Goal: Feedback & Contribution: Contribute content

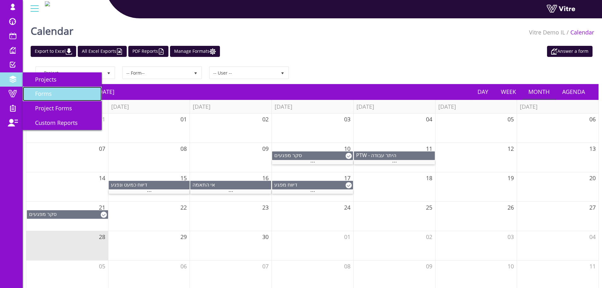
click at [43, 93] on span "Forms" at bounding box center [40, 94] width 24 height 8
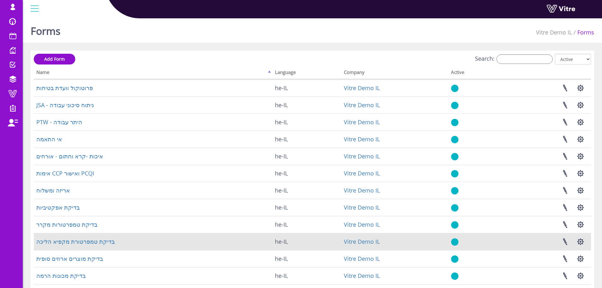
scroll to position [91, 0]
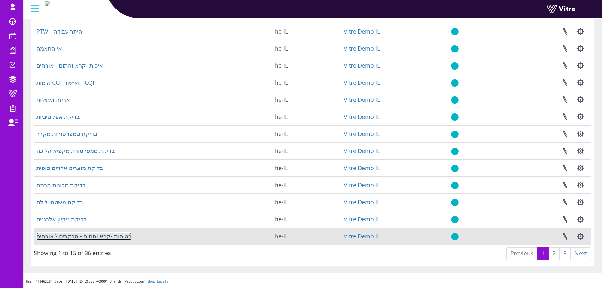
click at [87, 235] on link "בטיחות -קרא וחתום - מבקרים \ אורחים" at bounding box center [83, 236] width 95 height 8
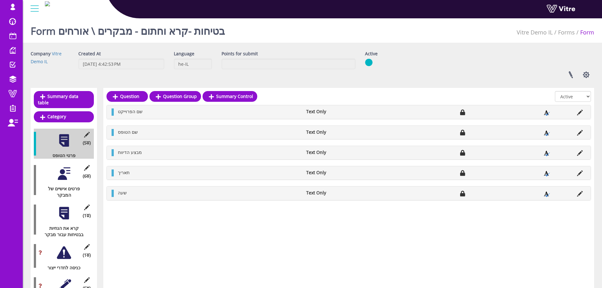
click at [61, 167] on div at bounding box center [64, 174] width 14 height 14
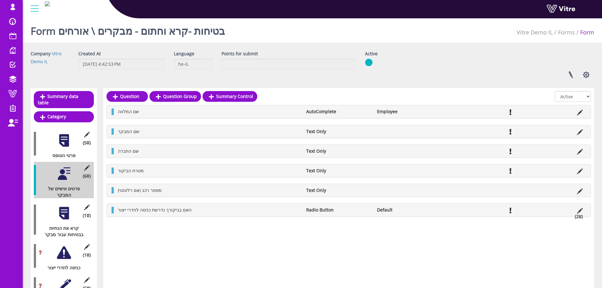
click at [60, 213] on div at bounding box center [64, 213] width 14 height 14
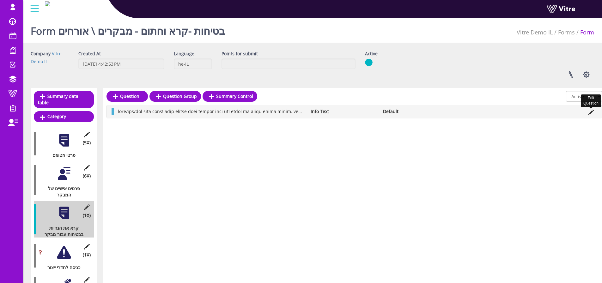
click at [589, 113] on icon at bounding box center [591, 113] width 6 height 6
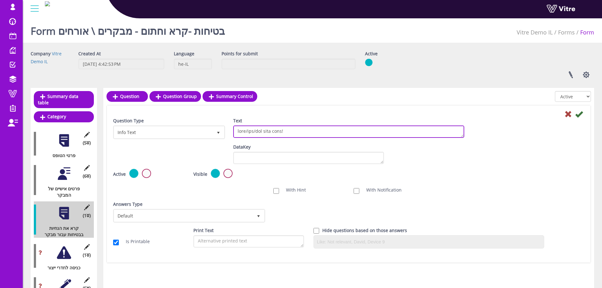
click at [273, 132] on textarea "Text" at bounding box center [348, 132] width 231 height 12
paste textarea "lo ipsum dolors amet con adipi el seddo eiusm tempo. inc ut!! lab etdo magn ali…"
click at [293, 130] on textarea "Text" at bounding box center [348, 132] width 231 height 12
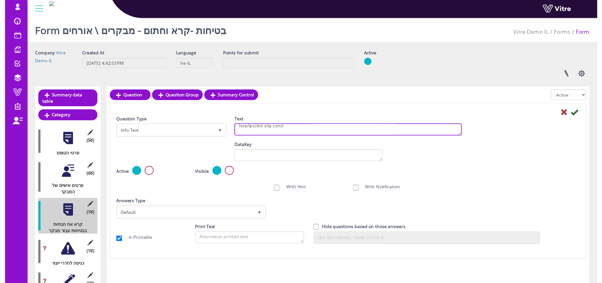
scroll to position [10, 0]
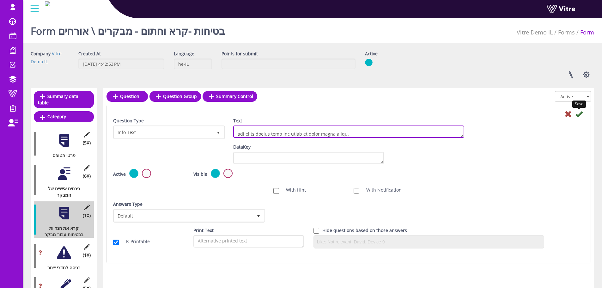
type textarea "מבקר/ספק/נהג נכבד שלום! אנו עושים מאמצים רבים כדי לשמור על סביבת עבודה בטוחה. ש…"
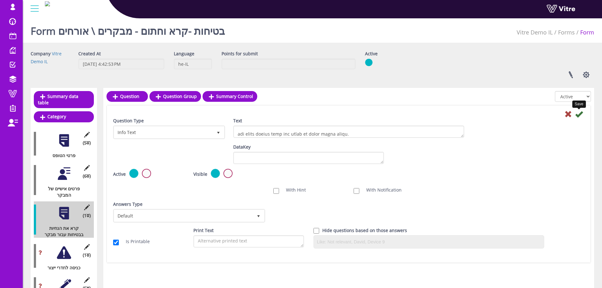
click at [581, 113] on icon at bounding box center [579, 114] width 8 height 8
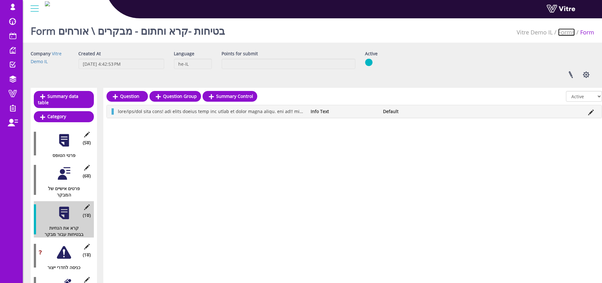
click at [567, 33] on link "Forms" at bounding box center [566, 32] width 17 height 8
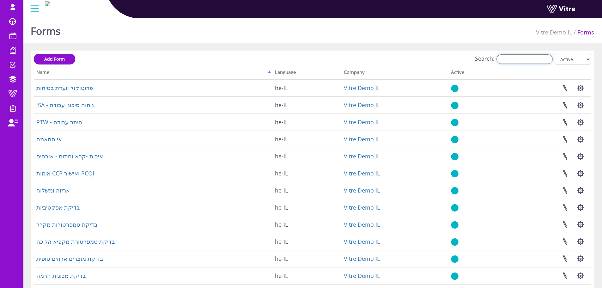
click at [548, 59] on input "Search:" at bounding box center [525, 58] width 56 height 9
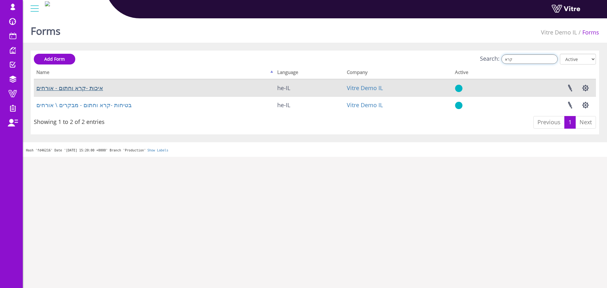
type input "קרא"
click at [83, 87] on link "איכות -קרא וחתום - אורחים" at bounding box center [69, 88] width 67 height 8
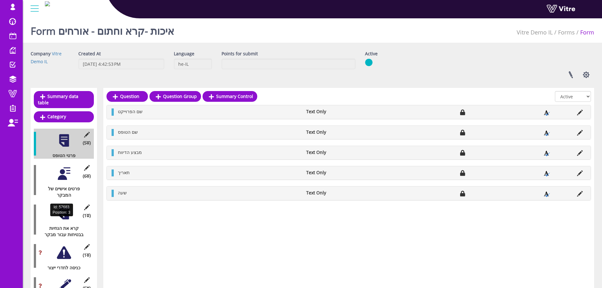
click at [62, 216] on div "(1 ) קרא את הנחיות בבטיחות עבור מבקר" at bounding box center [64, 219] width 60 height 36
click at [65, 207] on div at bounding box center [64, 213] width 14 height 14
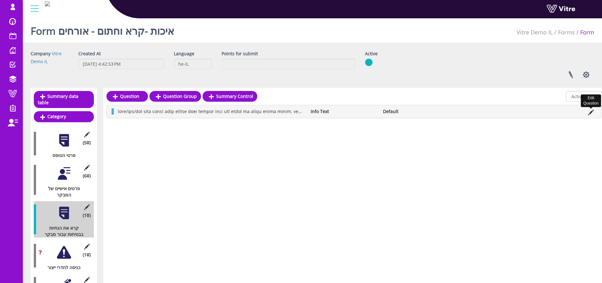
click at [590, 113] on icon at bounding box center [591, 113] width 6 height 6
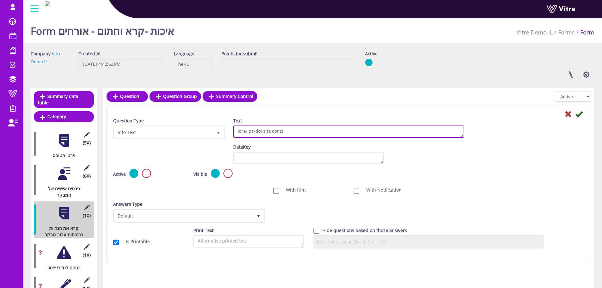
click at [407, 128] on textarea "Text" at bounding box center [348, 132] width 231 height 12
paste textarea "נו עושים מאמצים רבים כדי לשמור על סביבת עבודה בטוחה. שים לב!! הנך נכנס לשטח תפע…"
type textarea "מבקר/ספק/נהג נכבד שלום! אנו עושים מאמצים רבים כדי לשמור על סביבת עבודה בטוחה. ש…"
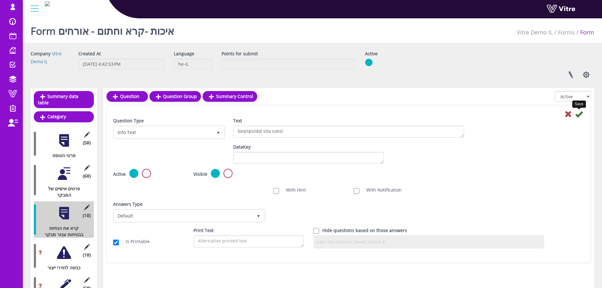
click at [579, 113] on icon at bounding box center [579, 114] width 8 height 8
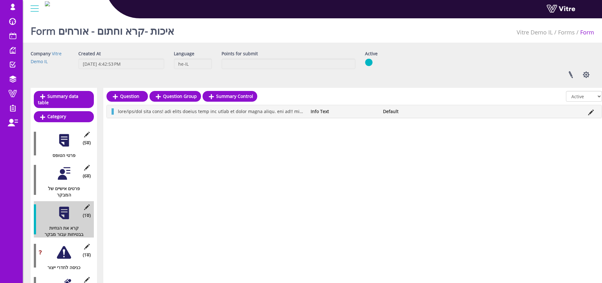
click at [577, 33] on li "Form" at bounding box center [584, 32] width 19 height 8
click at [570, 32] on link "Forms" at bounding box center [566, 32] width 17 height 8
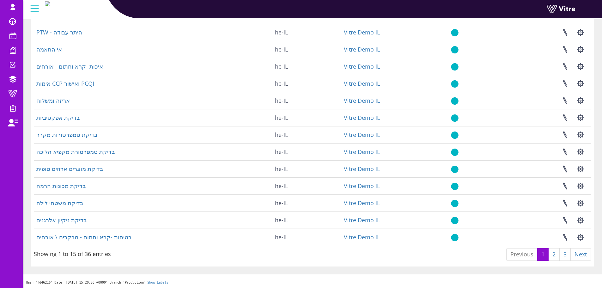
scroll to position [91, 0]
click at [555, 254] on link "2" at bounding box center [553, 253] width 11 height 13
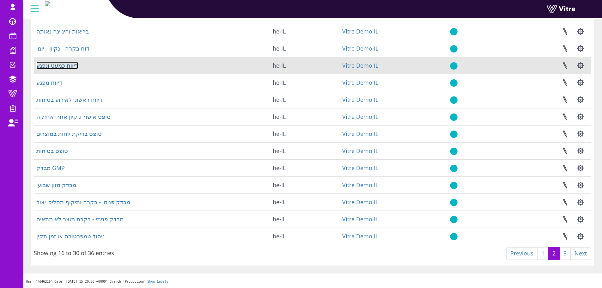
click at [67, 65] on link "דיווח כמעט ונפגע" at bounding box center [57, 66] width 42 height 8
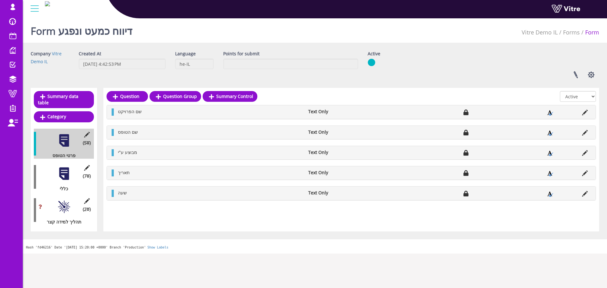
click at [64, 167] on div at bounding box center [64, 174] width 14 height 14
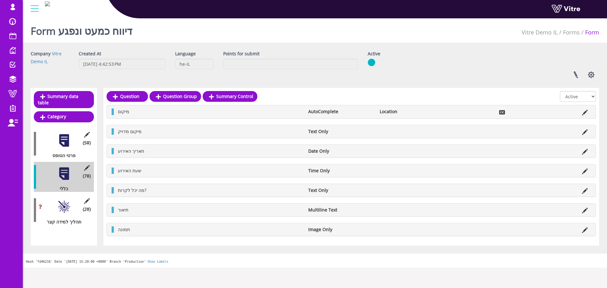
click at [67, 200] on div at bounding box center [64, 207] width 14 height 14
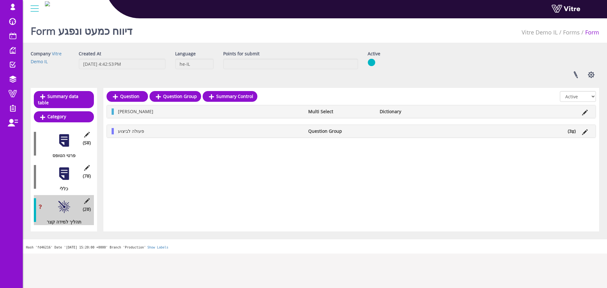
click at [573, 131] on icon at bounding box center [573, 132] width 3 height 4
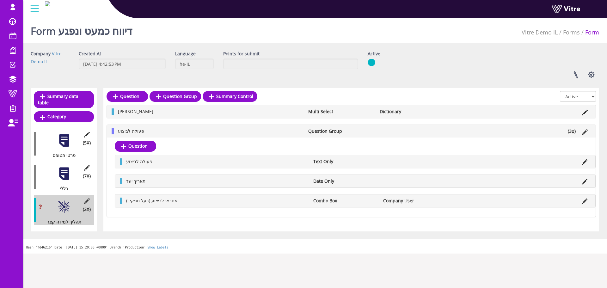
click at [380, 107] on div "גורמי [PERSON_NAME] Multi Select Dictionary" at bounding box center [351, 111] width 489 height 13
click at [564, 114] on li at bounding box center [562, 111] width 12 height 6
drag, startPoint x: 371, startPoint y: 113, endPoint x: 393, endPoint y: 105, distance: 23.9
click at [376, 111] on li "Multi Select" at bounding box center [340, 111] width 71 height 6
click at [580, 113] on li at bounding box center [585, 111] width 12 height 6
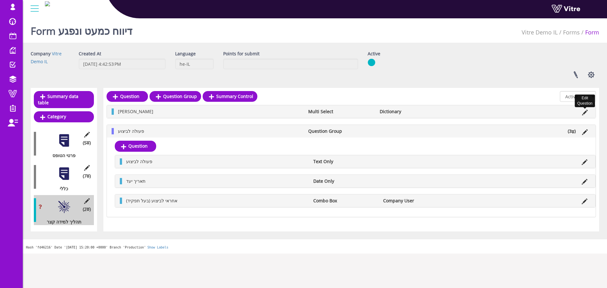
click at [582, 114] on icon at bounding box center [585, 113] width 6 height 6
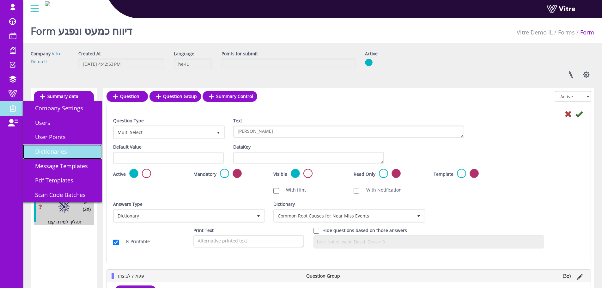
click at [40, 150] on span "Dictionaries" at bounding box center [48, 152] width 40 height 8
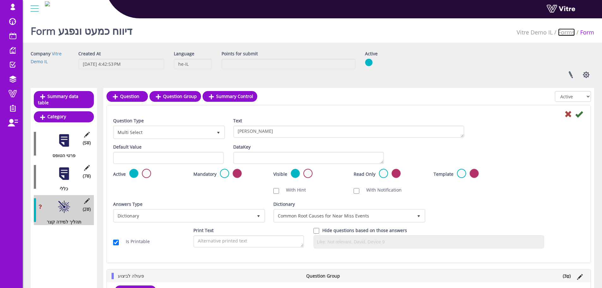
click at [570, 34] on link "Forms" at bounding box center [566, 32] width 17 height 8
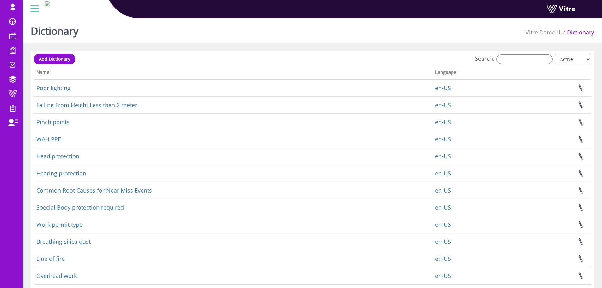
click at [530, 51] on div "Add Dictionary Search: All Active Not Active Processing... Name Language Poor l…" at bounding box center [313, 204] width 564 height 306
click at [527, 59] on input "Search:" at bounding box center [525, 58] width 56 height 9
type input "ר"
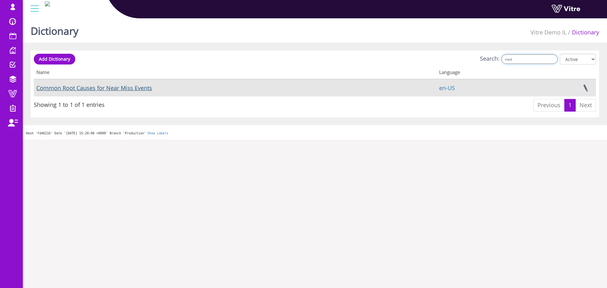
type input "root"
click at [130, 89] on link "Common Root Causes for Near Miss Events" at bounding box center [94, 88] width 116 height 8
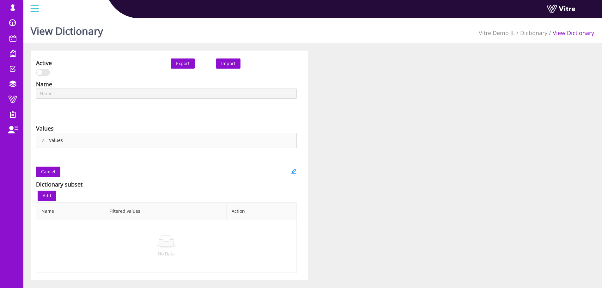
type input "Common Root Causes for Near Miss Events"
click at [45, 140] on icon "right" at bounding box center [43, 140] width 4 height 4
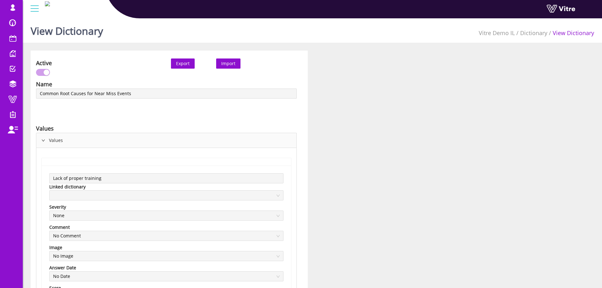
click at [175, 60] on button "Export" at bounding box center [183, 63] width 24 height 10
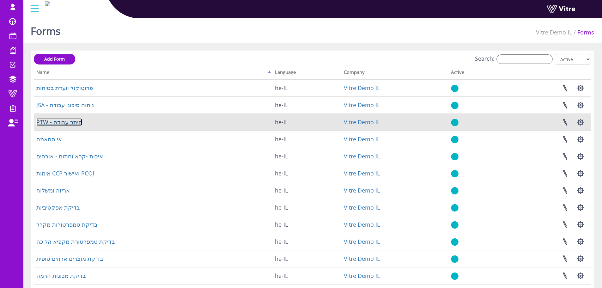
click at [68, 121] on link "PTW - היתר עבודה" at bounding box center [59, 122] width 46 height 8
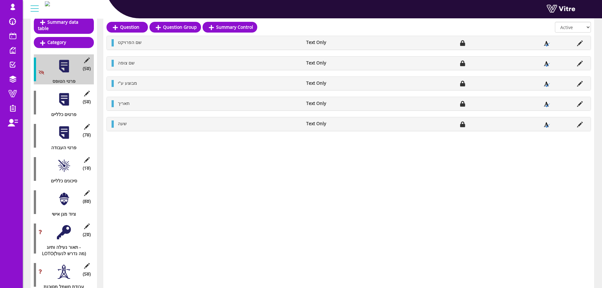
scroll to position [63, 0]
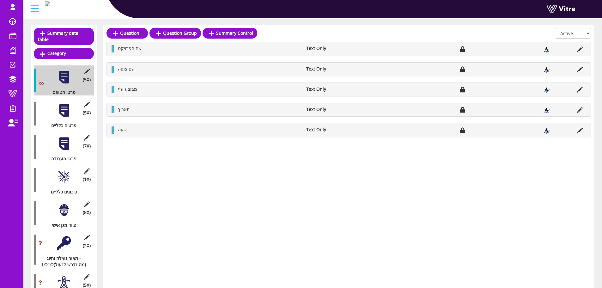
click at [64, 103] on div at bounding box center [64, 110] width 14 height 14
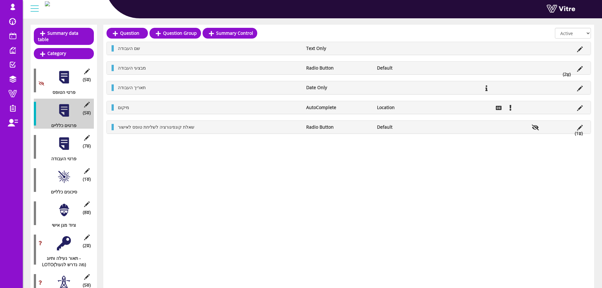
click at [66, 140] on div at bounding box center [64, 144] width 14 height 14
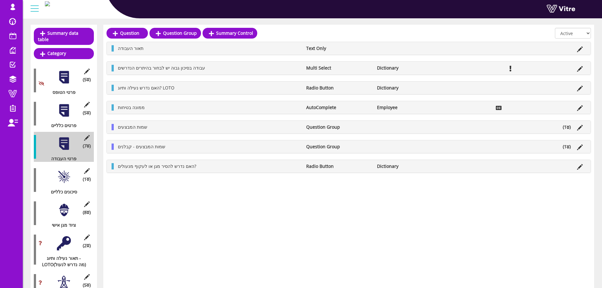
click at [324, 68] on li "Multi Select" at bounding box center [338, 68] width 71 height 6
click at [580, 68] on icon at bounding box center [580, 69] width 6 height 6
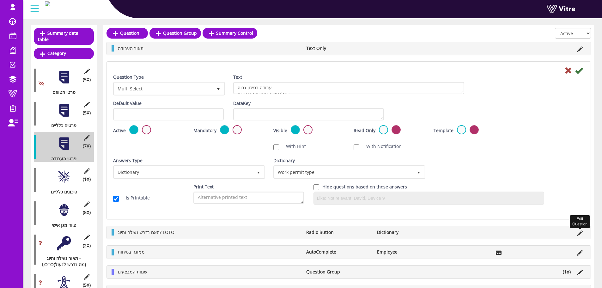
click at [578, 232] on icon at bounding box center [580, 233] width 6 height 6
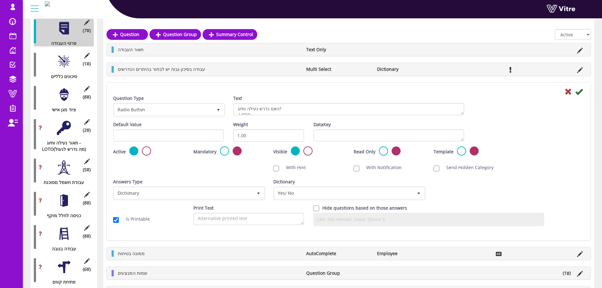
scroll to position [190, 0]
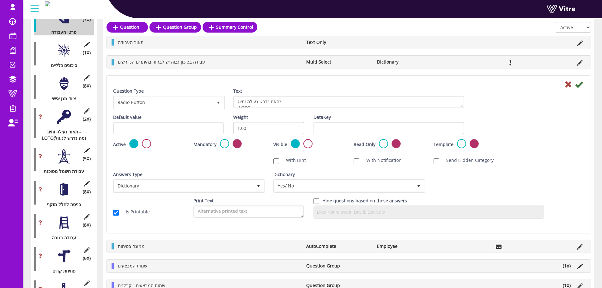
click at [64, 43] on div at bounding box center [64, 50] width 14 height 14
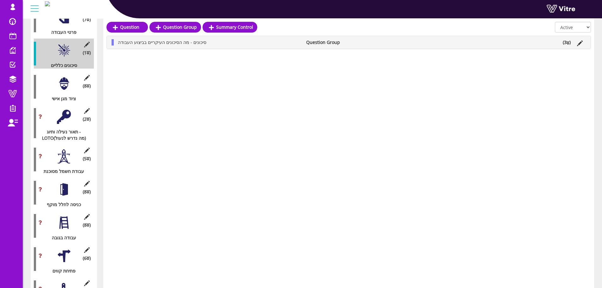
click at [568, 45] on icon at bounding box center [568, 43] width 3 height 4
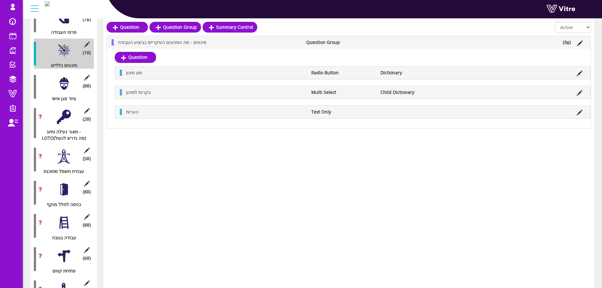
click at [585, 73] on li at bounding box center [580, 73] width 12 height 6
click at [581, 72] on icon at bounding box center [580, 73] width 6 height 6
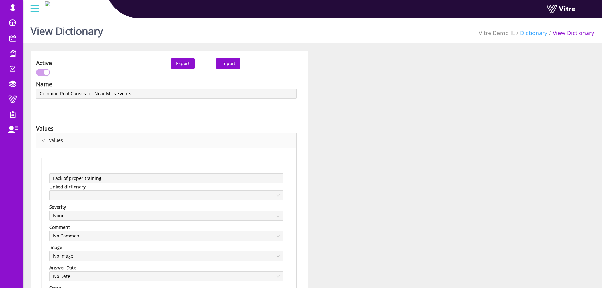
click at [536, 34] on link "Dictionary" at bounding box center [533, 33] width 27 height 8
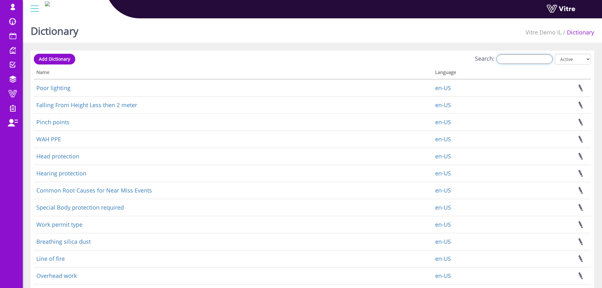
click at [528, 61] on input "Search:" at bounding box center [525, 58] width 56 height 9
type input "o"
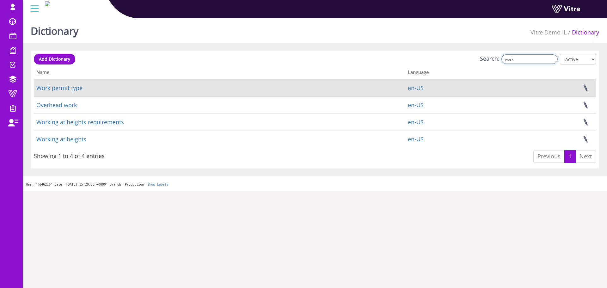
type input "work"
drag, startPoint x: 61, startPoint y: 92, endPoint x: 64, endPoint y: 89, distance: 4.0
click at [61, 92] on td "Work permit type" at bounding box center [219, 87] width 371 height 17
click at [64, 89] on link "Work permit type" at bounding box center [59, 88] width 46 height 8
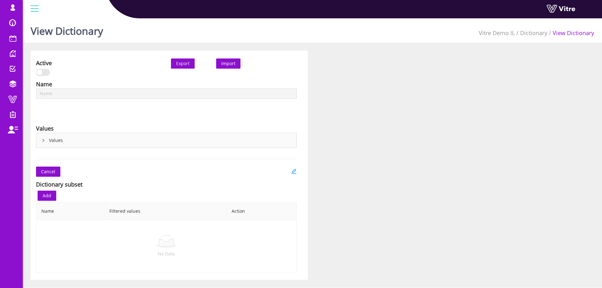
type input "Work permit type"
click at [42, 138] on div "Values" at bounding box center [166, 140] width 260 height 15
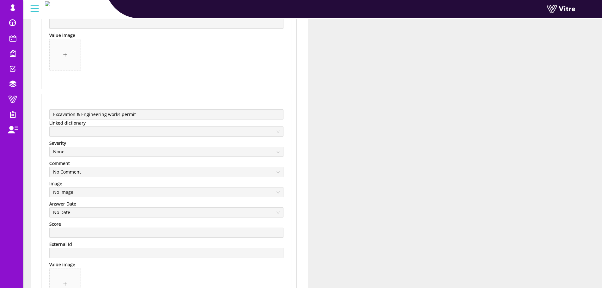
scroll to position [1928, 0]
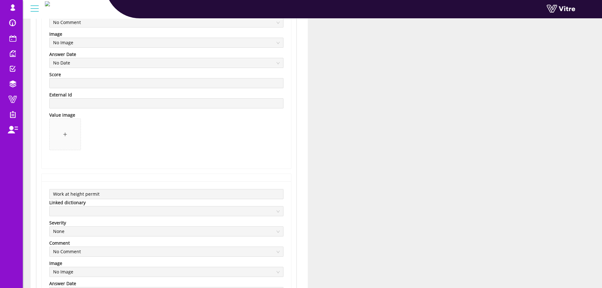
drag, startPoint x: 109, startPoint y: 138, endPoint x: 301, endPoint y: 131, distance: 192.3
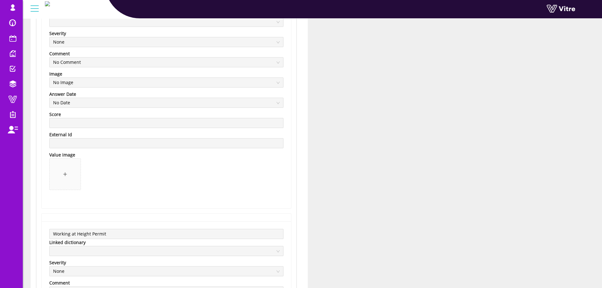
scroll to position [0, 0]
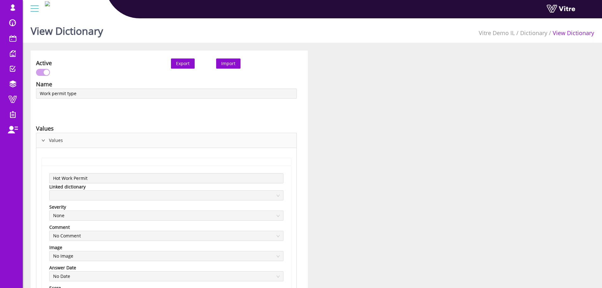
click at [181, 66] on span "Export" at bounding box center [183, 63] width 14 height 7
click at [535, 34] on link "Dictionary" at bounding box center [533, 33] width 27 height 8
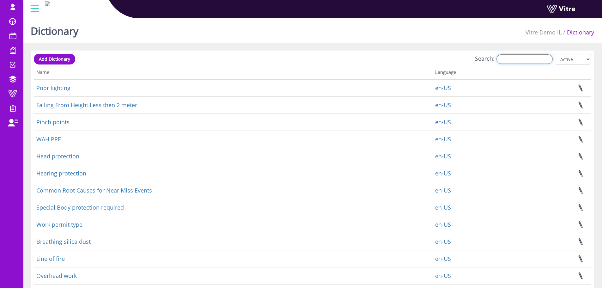
click at [524, 64] on input "Search:" at bounding box center [525, 58] width 56 height 9
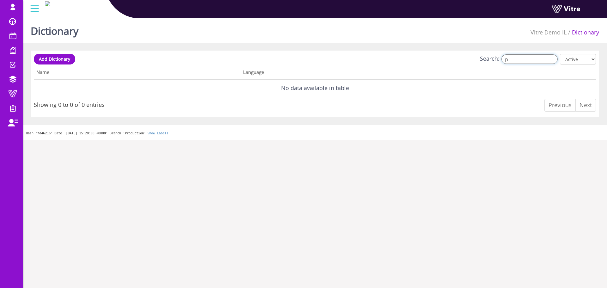
type input "ר"
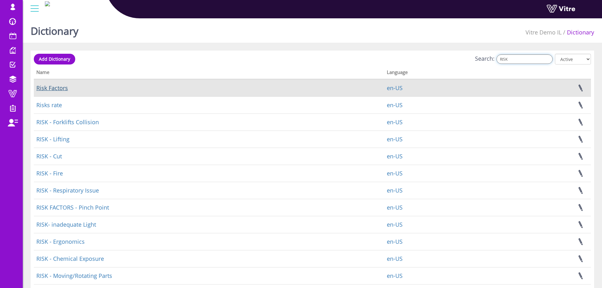
type input "RISK"
click at [59, 89] on link "Risk Factors" at bounding box center [52, 88] width 32 height 8
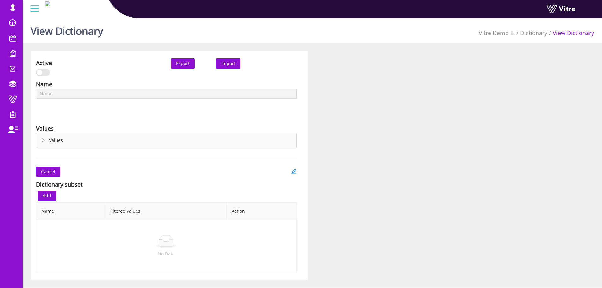
type input "Risk Factors"
click at [43, 139] on icon "right" at bounding box center [43, 140] width 2 height 3
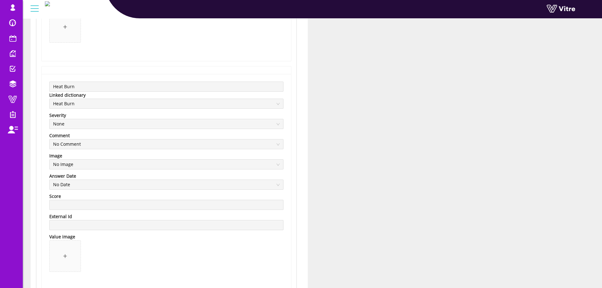
scroll to position [253, 0]
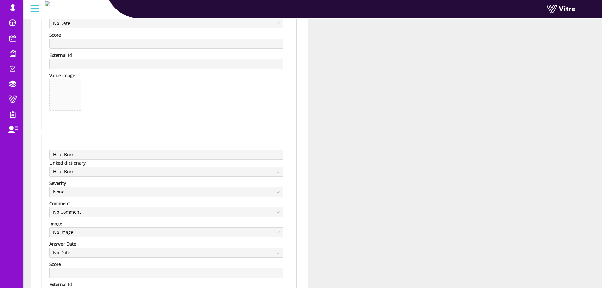
drag, startPoint x: 95, startPoint y: 122, endPoint x: 328, endPoint y: 90, distance: 234.9
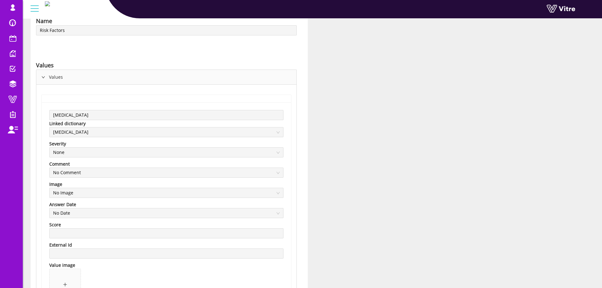
scroll to position [0, 0]
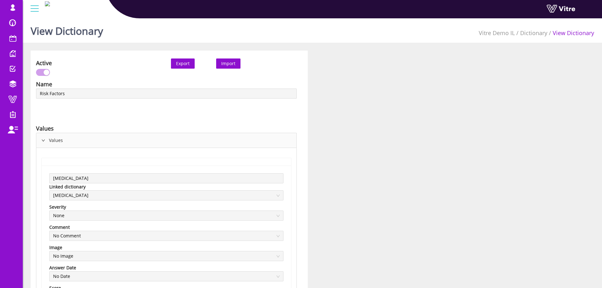
click at [179, 62] on span "Export" at bounding box center [183, 63] width 14 height 7
drag, startPoint x: 98, startPoint y: 196, endPoint x: 59, endPoint y: 196, distance: 39.5
click at [59, 196] on span "Chemical Burn" at bounding box center [166, 195] width 227 height 9
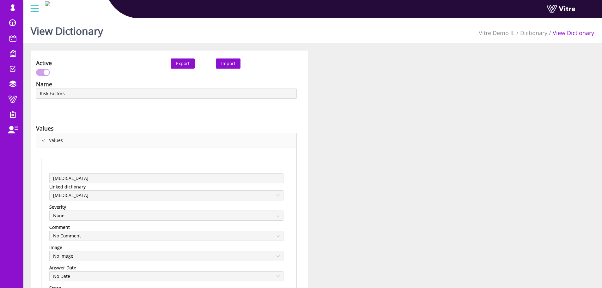
click at [59, 196] on span "Chemical Burn" at bounding box center [166, 195] width 227 height 9
click at [68, 184] on div "Linked dictionary" at bounding box center [67, 186] width 36 height 7
click at [531, 34] on link "Dictionary" at bounding box center [533, 33] width 27 height 8
click at [534, 31] on link "Dictionary" at bounding box center [533, 33] width 27 height 8
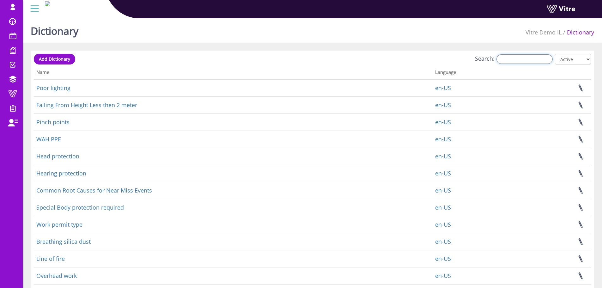
click at [512, 58] on input "Search:" at bounding box center [525, 58] width 56 height 9
paste input "Chemical Burn"
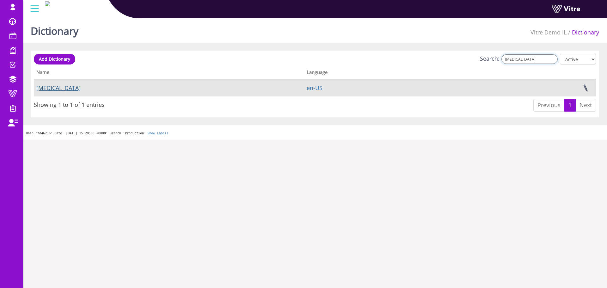
type input "Chemical Burn"
click at [61, 90] on link "Chemical Burn" at bounding box center [58, 88] width 44 height 8
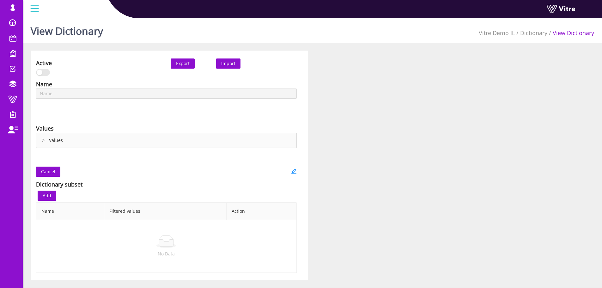
type input "[MEDICAL_DATA]"
click at [42, 141] on icon "right" at bounding box center [43, 140] width 4 height 4
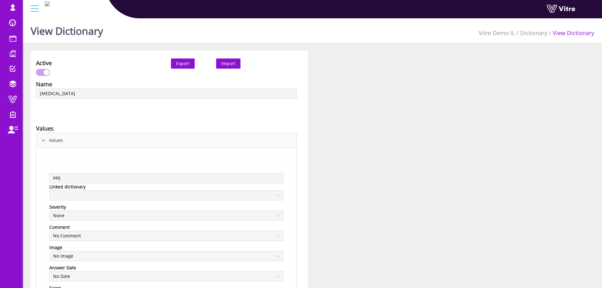
click at [169, 64] on div "Export" at bounding box center [188, 63] width 45 height 10
click at [190, 62] on span "Export" at bounding box center [183, 63] width 14 height 7
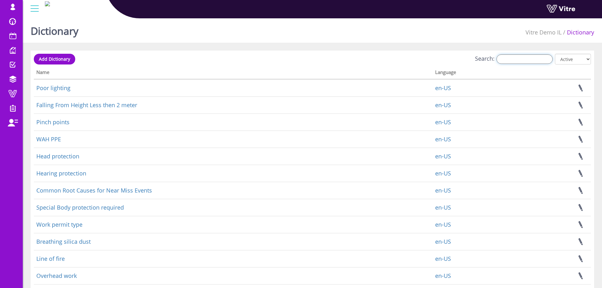
click at [522, 60] on input "Search:" at bounding box center [525, 58] width 56 height 9
paste input "Heat Burn"
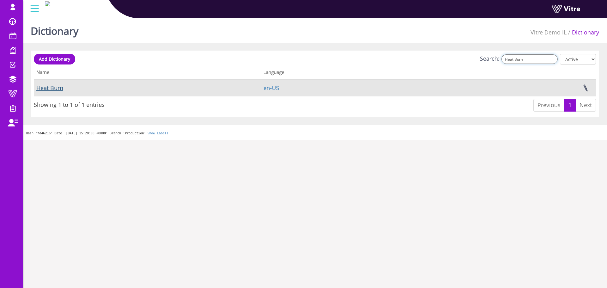
type input "Heat Burn"
click at [48, 89] on link "Heat Burn" at bounding box center [49, 88] width 27 height 8
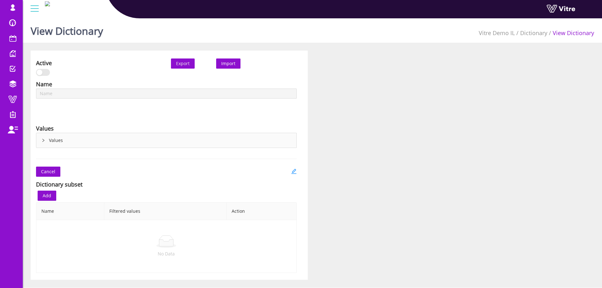
type input "Heat Burn"
click at [192, 64] on button "Export" at bounding box center [183, 63] width 24 height 10
click at [538, 32] on link "Dictionary" at bounding box center [533, 33] width 27 height 8
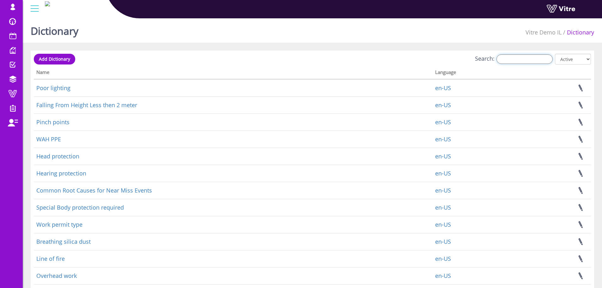
click at [532, 61] on input "Search:" at bounding box center [525, 58] width 56 height 9
paste input "[MEDICAL_DATA] (less than 2 meter)"
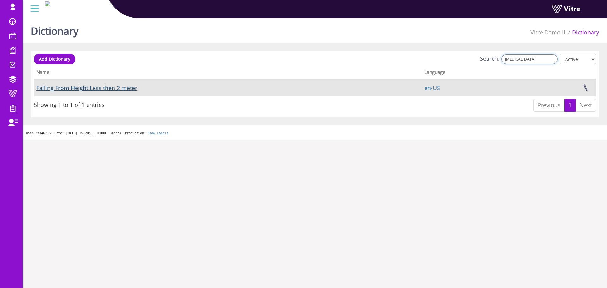
type input "[MEDICAL_DATA]"
click at [108, 89] on link "Falling From Height Less then 2 meter" at bounding box center [86, 88] width 101 height 8
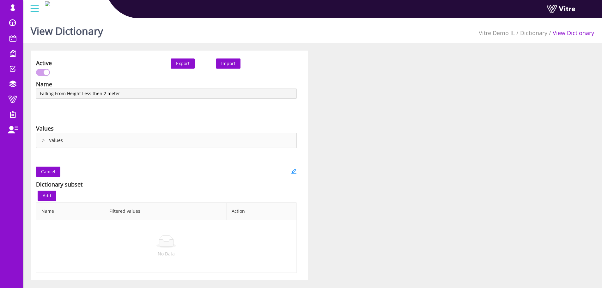
type input "Falling From Height Less then 2 meter"
click at [181, 67] on span "Export" at bounding box center [183, 63] width 14 height 7
click at [178, 58] on div "Active Export Import Name Falling From Height Less then 2 meter Language Englis…" at bounding box center [169, 165] width 277 height 229
click at [182, 64] on span "Export" at bounding box center [183, 63] width 14 height 7
click at [184, 66] on span "Export" at bounding box center [183, 63] width 14 height 7
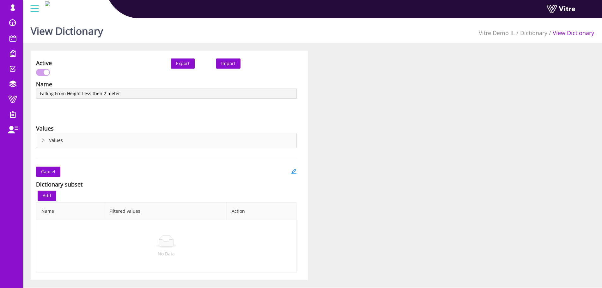
click at [524, 53] on div "Active Export Import Name Falling From Height Less then 2 meter Language Englis…" at bounding box center [312, 165] width 573 height 229
click at [536, 34] on link "Dictionary" at bounding box center [533, 33] width 27 height 8
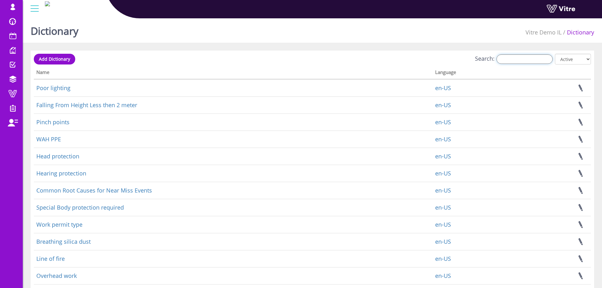
click at [536, 60] on input "Search:" at bounding box center [525, 58] width 56 height 9
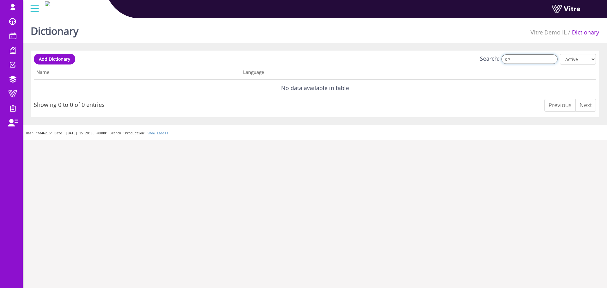
type input "ק"
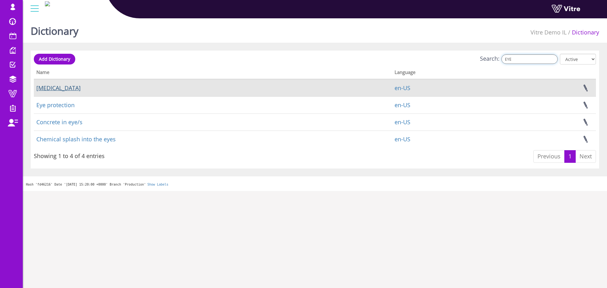
type input "EYE"
click at [49, 91] on link "[MEDICAL_DATA]" at bounding box center [58, 88] width 44 height 8
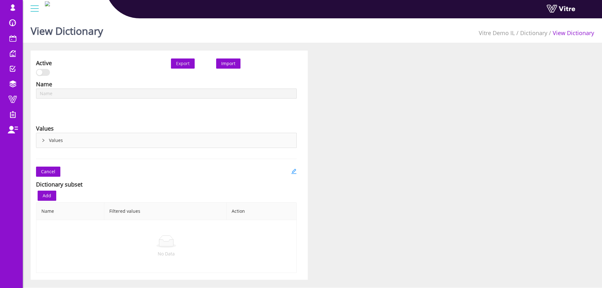
type input "[MEDICAL_DATA]"
click at [176, 68] on button "Export" at bounding box center [183, 63] width 24 height 10
drag, startPoint x: 519, startPoint y: 83, endPoint x: 522, endPoint y: 70, distance: 14.3
click at [519, 83] on div "Active Export Import Name [MEDICAL_DATA] Language English Values Values Cancel …" at bounding box center [312, 165] width 573 height 229
click at [537, 34] on link "Dictionary" at bounding box center [533, 33] width 27 height 8
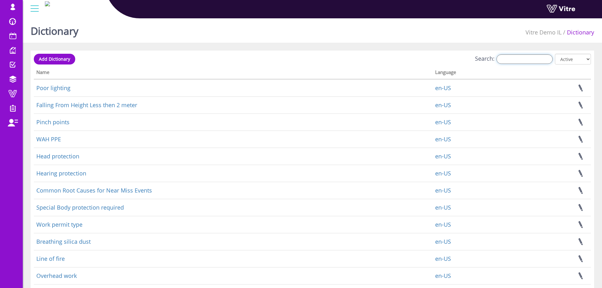
click at [530, 57] on input "Search:" at bounding box center [525, 58] width 56 height 9
paste input "Pinch Point"
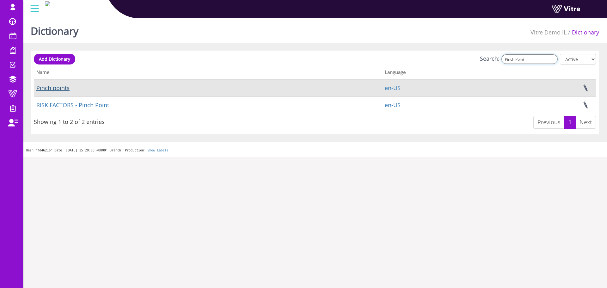
type input "Pinch Point"
click at [57, 89] on link "Pinch points" at bounding box center [52, 88] width 33 height 8
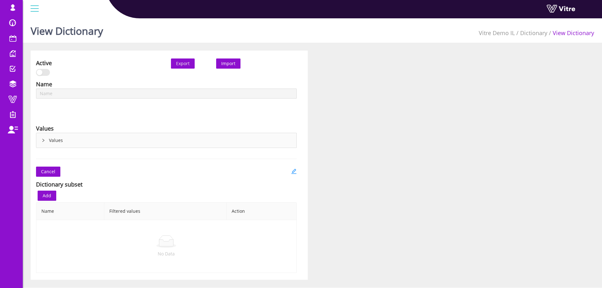
type input "Pinch points"
click at [179, 66] on span "Export" at bounding box center [183, 63] width 14 height 7
click at [526, 149] on div "Active Export Import Name Pinch points Language English Values Values Cancel Di…" at bounding box center [312, 165] width 573 height 229
click at [520, 33] on li "Dictionary" at bounding box center [531, 32] width 33 height 9
click at [530, 33] on link "Dictionary" at bounding box center [533, 33] width 27 height 8
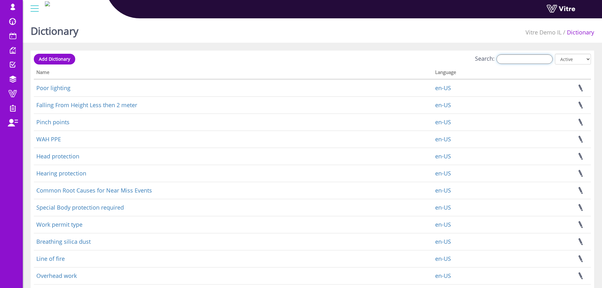
click at [536, 57] on input "Search:" at bounding box center [525, 58] width 56 height 9
paste input "Sharp edge"
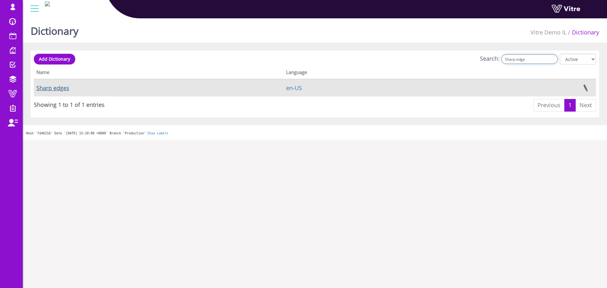
type input "Sharp edge"
click at [52, 86] on link "Sharp edges" at bounding box center [52, 88] width 33 height 8
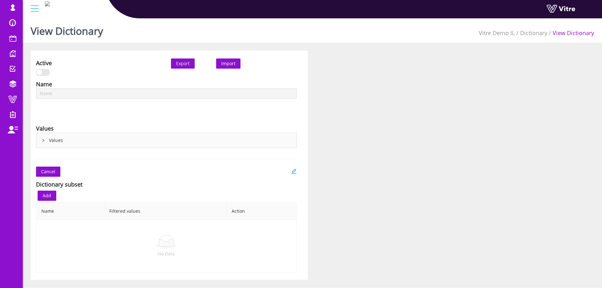
type input "Sharp edges"
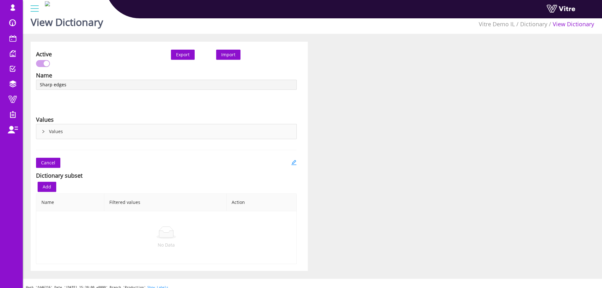
scroll to position [16, 0]
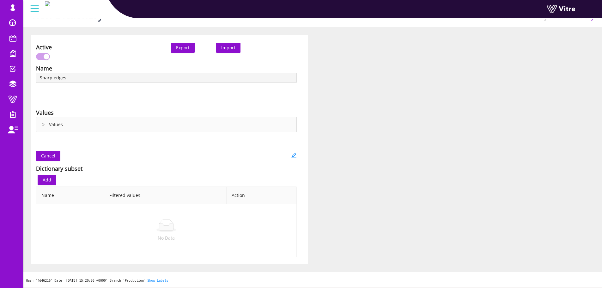
click at [181, 46] on span "Export" at bounding box center [183, 47] width 14 height 7
click at [546, 148] on div "Active Export Import Name Sharp edges Language English Values Values Cancel Dic…" at bounding box center [312, 149] width 573 height 229
click at [62, 128] on div "Values" at bounding box center [166, 124] width 260 height 15
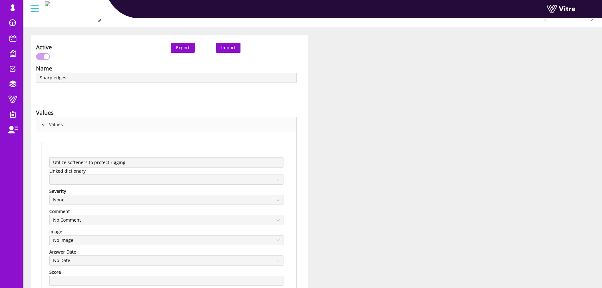
click at [72, 126] on div "Values" at bounding box center [166, 124] width 260 height 15
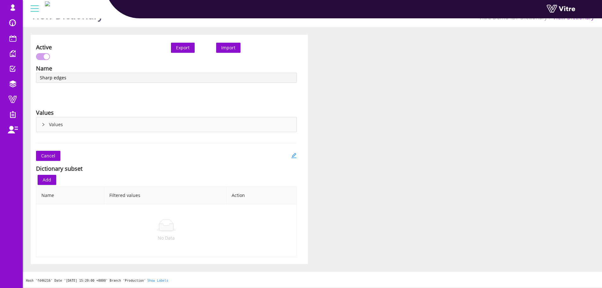
click at [168, 51] on div "Export" at bounding box center [188, 48] width 45 height 10
click at [182, 45] on span "Export" at bounding box center [183, 47] width 14 height 7
click at [586, 112] on div "Active Export Import Name Sharp edges Language English Values Values Utilize so…" at bounding box center [312, 149] width 573 height 229
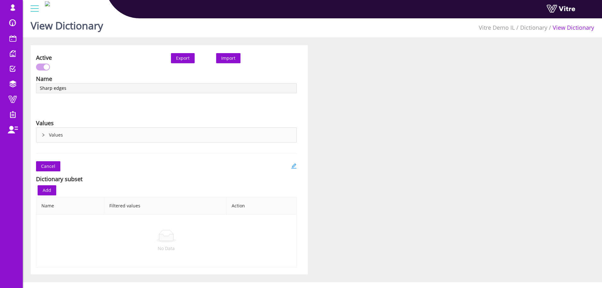
scroll to position [0, 0]
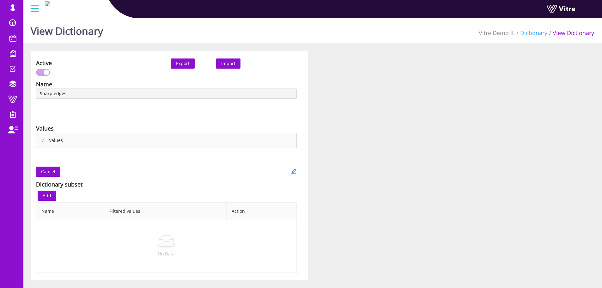
click at [537, 35] on link "Dictionary" at bounding box center [533, 33] width 27 height 8
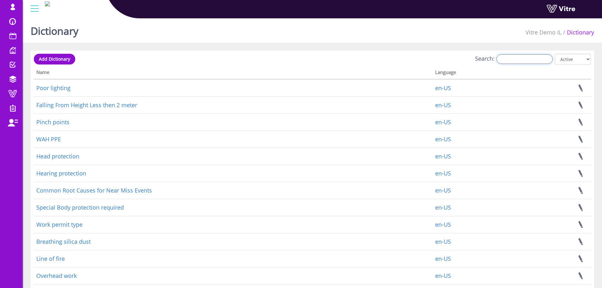
click at [524, 58] on input "Search:" at bounding box center [525, 58] width 56 height 9
paste input "Lifting Materials"
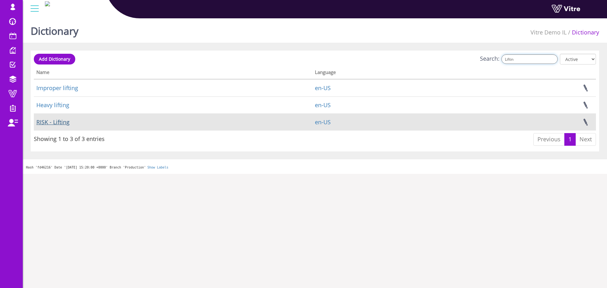
type input "Liftin"
click at [65, 123] on link "RISK - Lifting" at bounding box center [52, 122] width 33 height 8
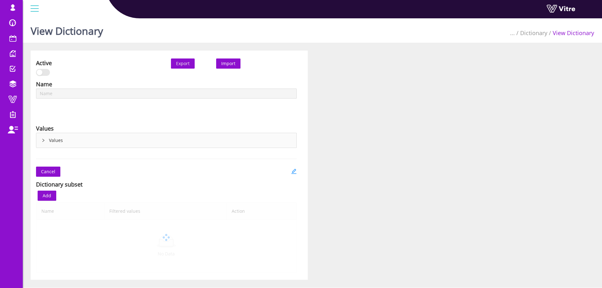
type input "RISK - Lifting"
click at [43, 139] on icon "right" at bounding box center [43, 140] width 4 height 4
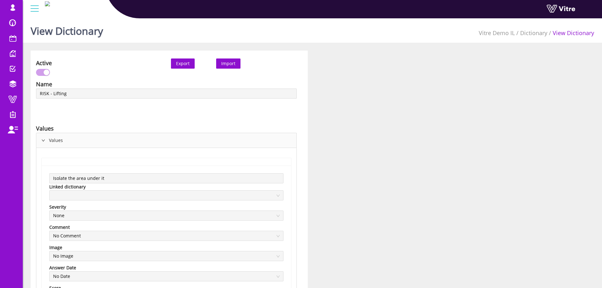
click at [191, 65] on button "Export" at bounding box center [183, 63] width 24 height 10
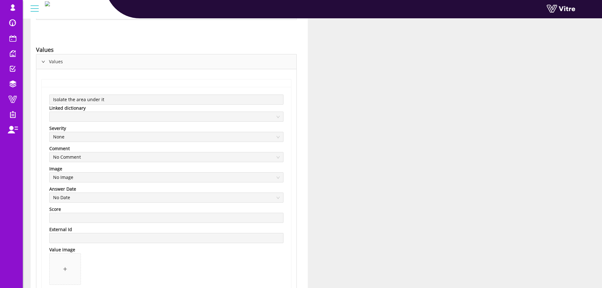
scroll to position [95, 0]
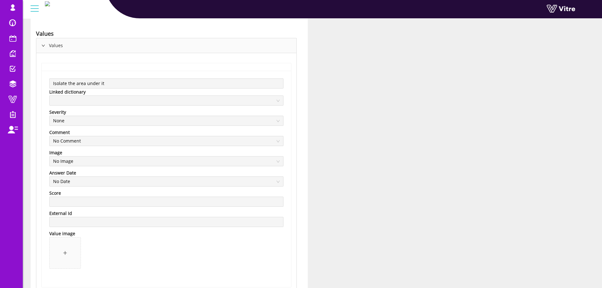
click at [47, 85] on div "Isolate the area under it Linked dictionary Severity None Comment No Comment Im…" at bounding box center [166, 179] width 249 height 216
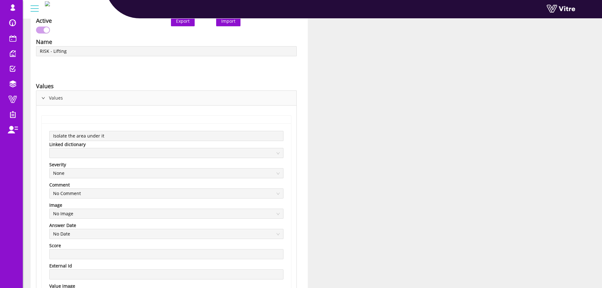
scroll to position [0, 0]
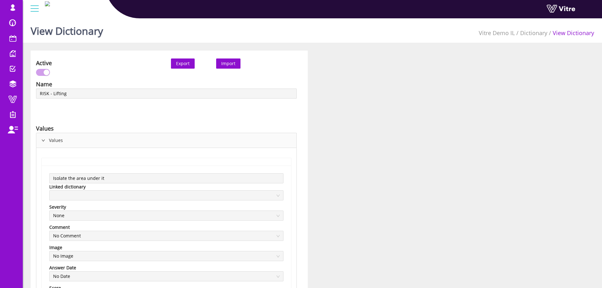
click at [173, 64] on button "Export" at bounding box center [183, 63] width 24 height 10
click at [534, 31] on link "Dictionary" at bounding box center [533, 33] width 27 height 8
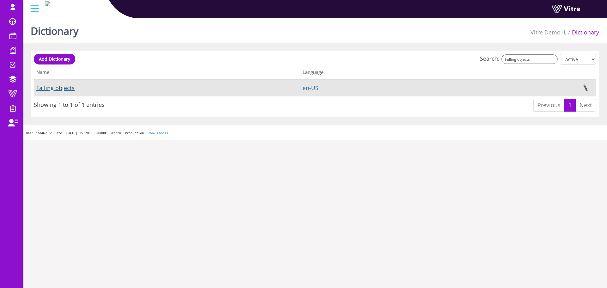
type input "Falling objects"
click at [63, 87] on link "Falling objects" at bounding box center [55, 88] width 38 height 8
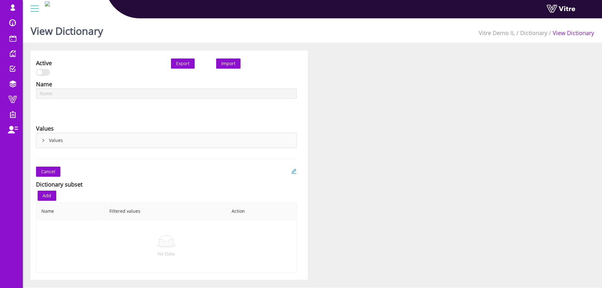
type input "Falling objects"
click at [49, 140] on div "Values" at bounding box center [166, 140] width 260 height 15
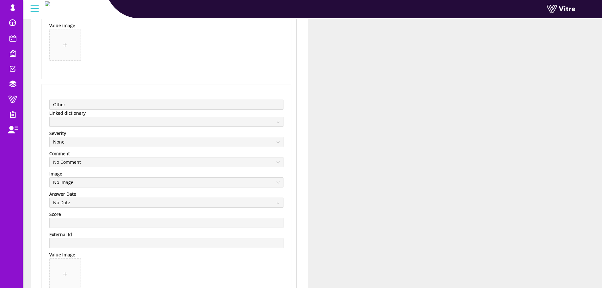
scroll to position [1405, 0]
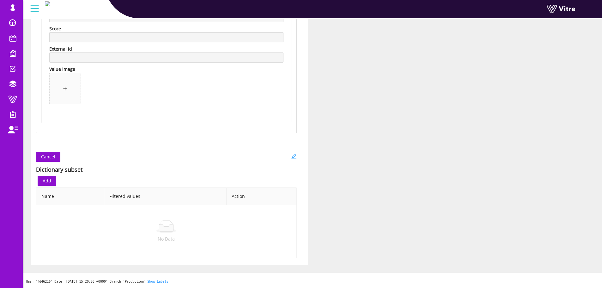
click at [292, 155] on icon "edit" at bounding box center [294, 157] width 6 height 6
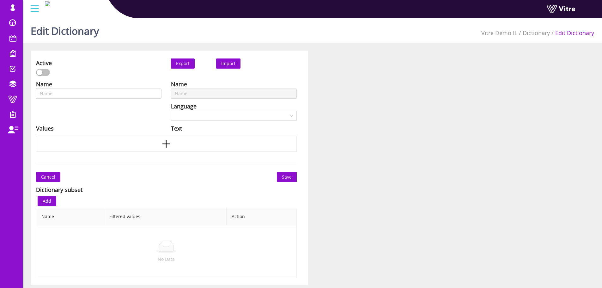
type input "Falling objects"
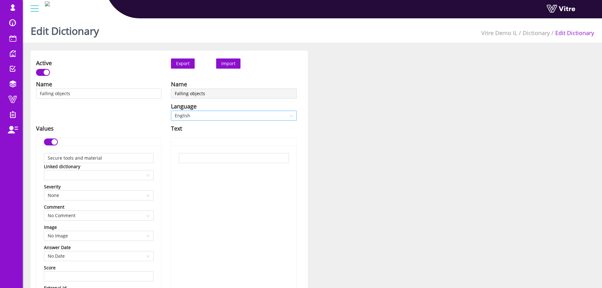
click at [207, 115] on span "English" at bounding box center [234, 115] width 118 height 9
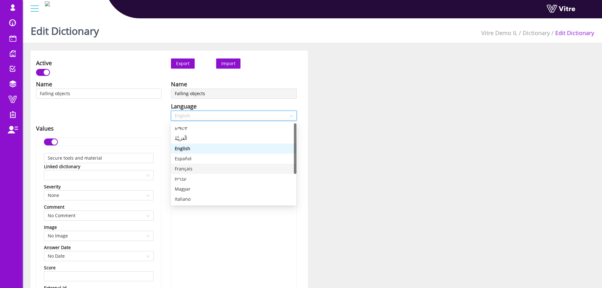
click at [196, 178] on div "עברית" at bounding box center [234, 178] width 118 height 7
type input "אבטחת כלים וחומרים"
type input "סימון האזור שמתחתיו בסרט אדום"
type input "אין לעבוד מעל צוותים אחרים"
type input "שימוש ברשתות כדי לתפוס חפצים בעלי פוטנציאל נפילה"
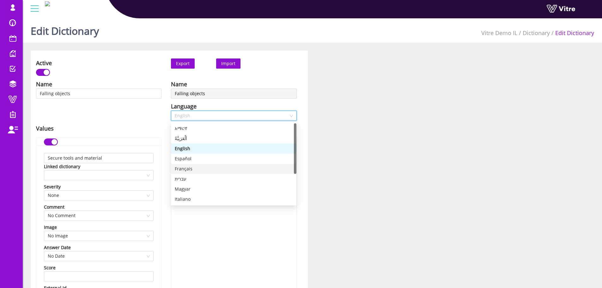
type input "יש להרחיק את הסל של במת ההרמה מחומרים בתפזורת"
type input "אחר"
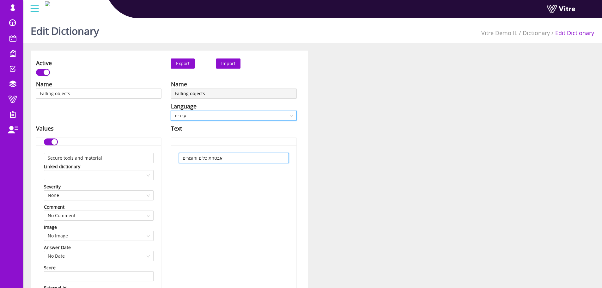
click at [216, 158] on input "אבטחת כלים וחומרים" at bounding box center [234, 158] width 110 height 10
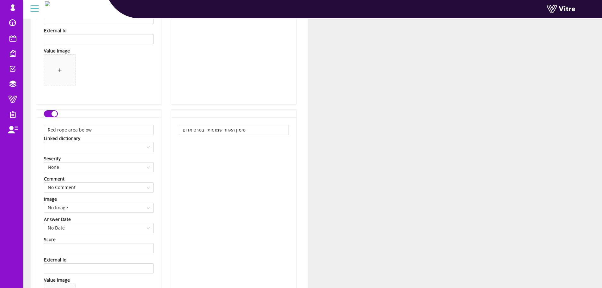
scroll to position [253, 0]
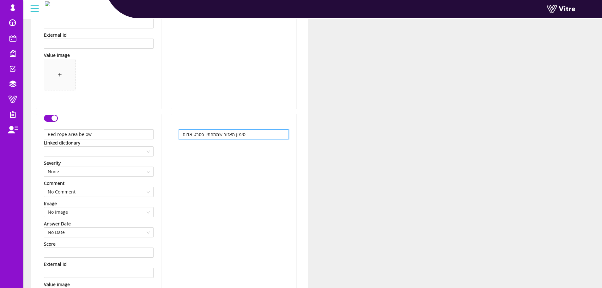
click at [213, 132] on input "סימון האזור שמתחתיו בסרט אדום" at bounding box center [234, 134] width 110 height 10
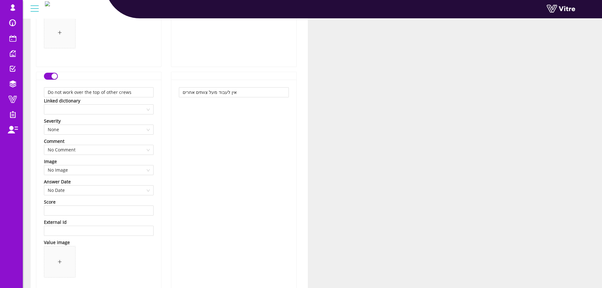
scroll to position [506, 0]
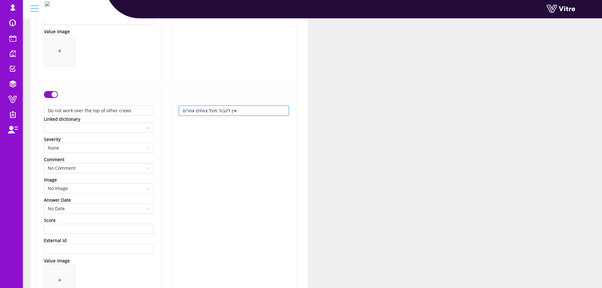
click at [216, 113] on input "אין לעבוד מעל צוותים אחרים" at bounding box center [234, 111] width 110 height 10
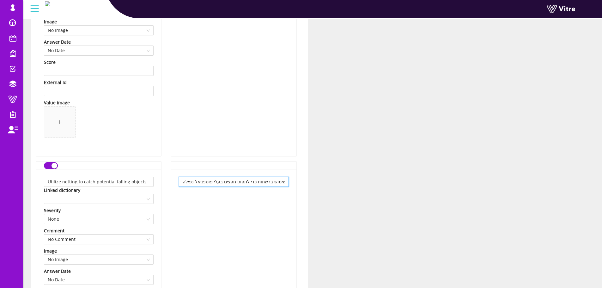
click at [237, 183] on input "שימוש ברשתות כדי לתפוס חפצים בעלי פוטנציאל נפילה" at bounding box center [234, 182] width 110 height 10
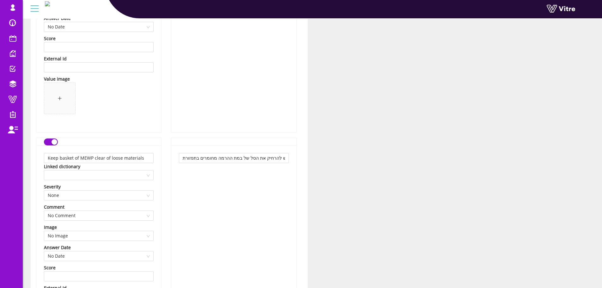
click at [246, 163] on div "יש להרחיק את הסל של במת ההרמה מחומרים בתפזורת" at bounding box center [233, 253] width 125 height 216
click at [253, 159] on input "יש להרחיק את הסל של במת ההרמה מחומרים בתפזורת" at bounding box center [234, 158] width 110 height 10
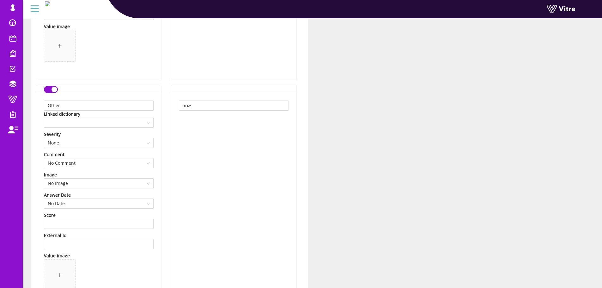
scroll to position [1201, 0]
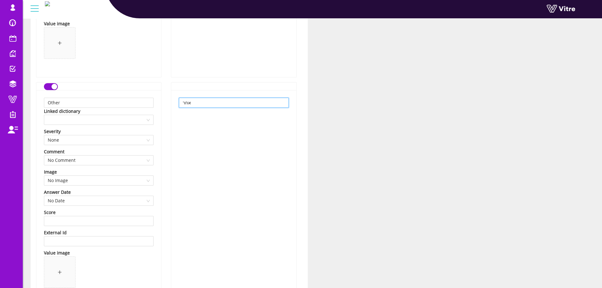
click at [198, 103] on input "אחר" at bounding box center [234, 103] width 110 height 10
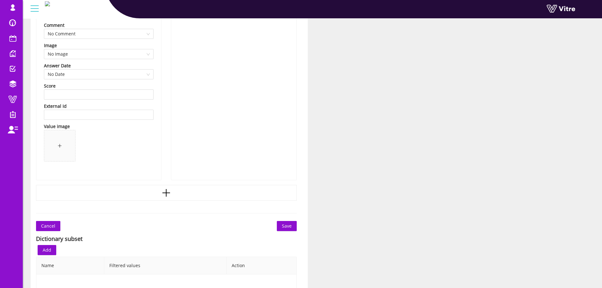
scroll to position [1397, 0]
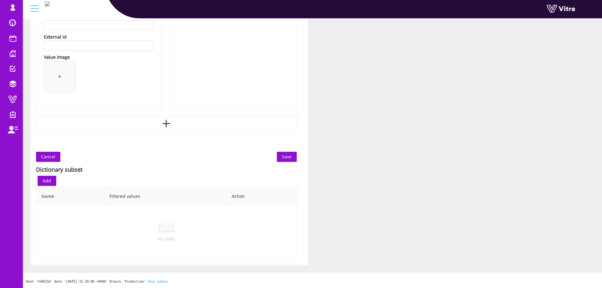
click at [296, 156] on button "Save" at bounding box center [287, 157] width 20 height 10
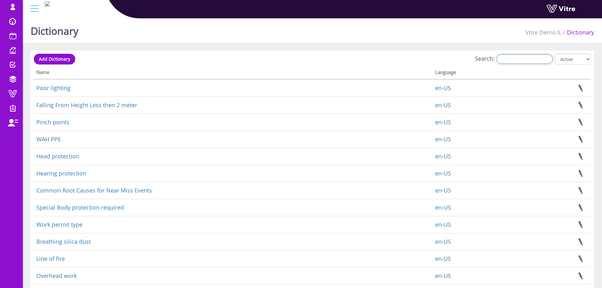
click at [526, 57] on input "Search:" at bounding box center [525, 58] width 56 height 9
paste input "Pedestrian - Forklift collision"
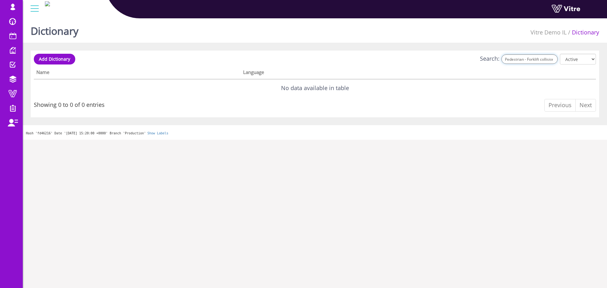
drag, startPoint x: 525, startPoint y: 59, endPoint x: 438, endPoint y: 65, distance: 87.5
click at [438, 65] on div "Search: Pedestrian - Forklift collision All Active Not Active" at bounding box center [315, 60] width 562 height 12
drag, startPoint x: 539, startPoint y: 58, endPoint x: 522, endPoint y: 58, distance: 16.8
click at [522, 58] on input "Forklift" at bounding box center [529, 58] width 56 height 9
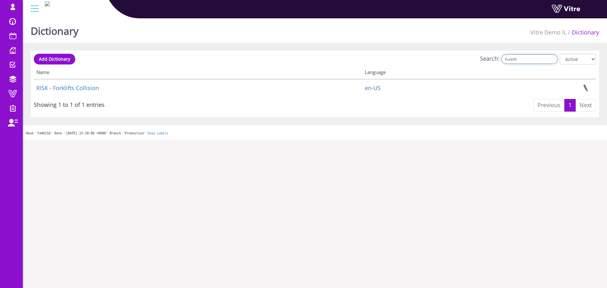
type input "Forklift"
click at [59, 77] on th "Name" at bounding box center [198, 73] width 328 height 12
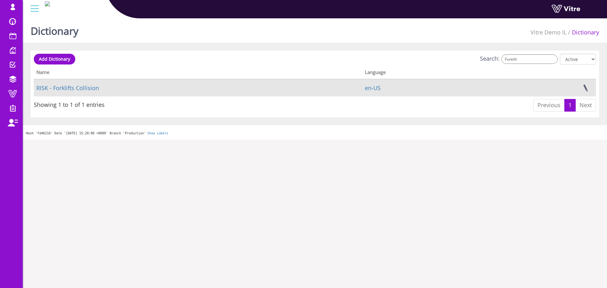
click at [59, 81] on td "RISK - Forklifts Collision" at bounding box center [198, 87] width 328 height 17
click at [64, 88] on link "RISK - Forklifts Collision" at bounding box center [67, 88] width 63 height 8
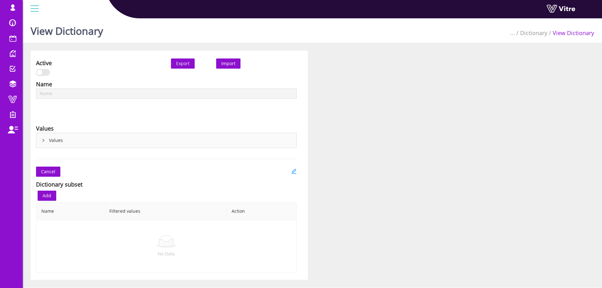
type input "RISK - Forklifts Collision"
click at [292, 171] on icon "edit" at bounding box center [294, 171] width 6 height 6
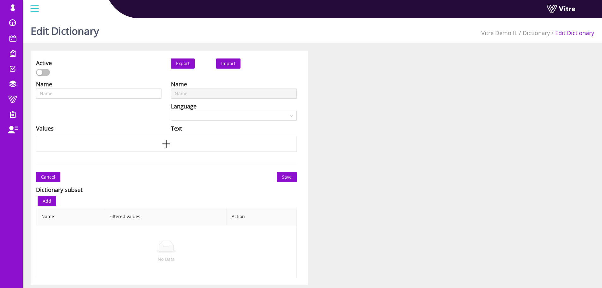
type input "RISK - Forklifts Collision"
click at [220, 115] on span "English" at bounding box center [234, 115] width 118 height 9
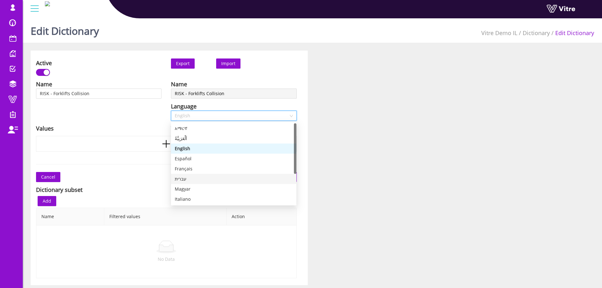
click at [180, 178] on div "עברית" at bounding box center [234, 178] width 118 height 7
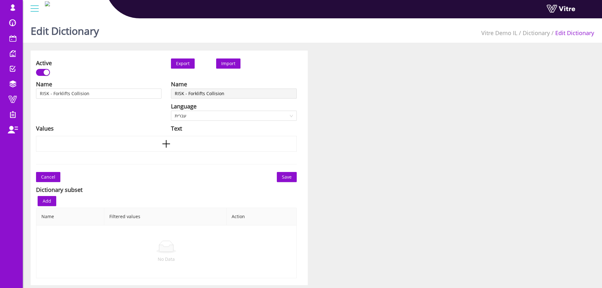
click at [110, 130] on div "Values" at bounding box center [99, 128] width 126 height 9
click at [542, 34] on link "Dictionary" at bounding box center [536, 33] width 27 height 8
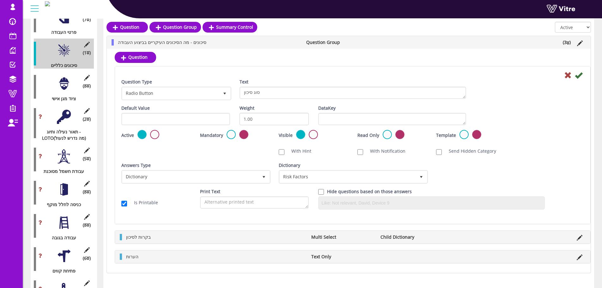
scroll to position [190, 0]
click at [63, 77] on div at bounding box center [64, 84] width 14 height 14
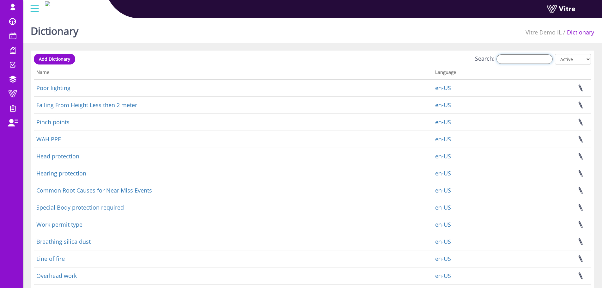
click at [524, 62] on input "Search:" at bounding box center [525, 58] width 56 height 9
paste input "Respiratory issue"
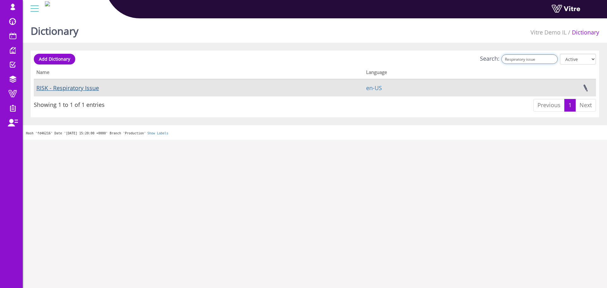
type input "Respiratory issue"
click at [81, 86] on link "RISK - Respiratory Issue" at bounding box center [67, 88] width 63 height 8
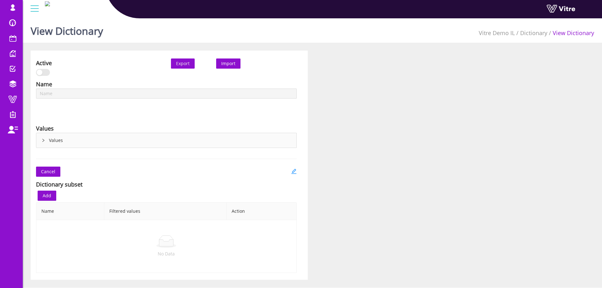
type input "RISK - Respiratory Issue"
click at [65, 138] on div "Values" at bounding box center [166, 140] width 260 height 15
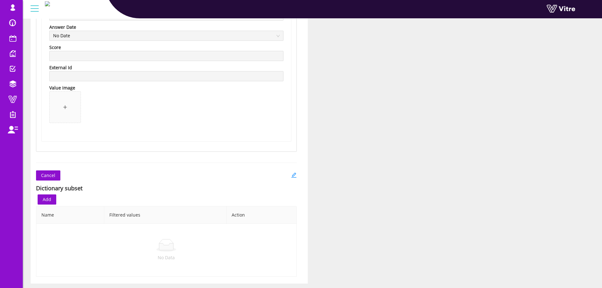
scroll to position [1405, 0]
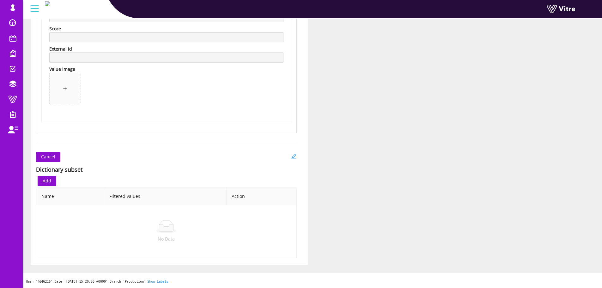
click at [295, 156] on icon "edit" at bounding box center [294, 157] width 6 height 6
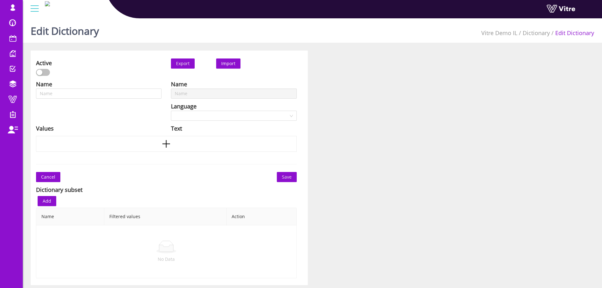
type input "RISK - Respiratory Issue"
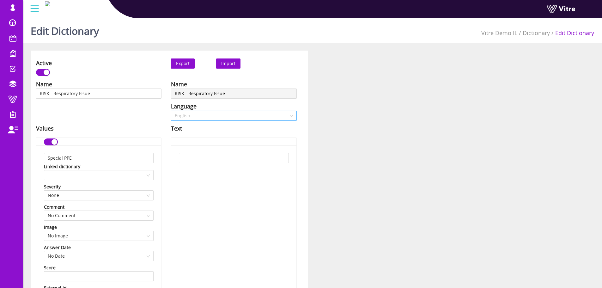
click at [200, 112] on span "English" at bounding box center [234, 115] width 118 height 9
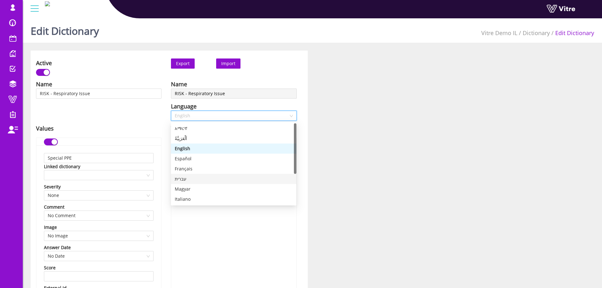
click at [197, 179] on div "עברית" at bounding box center [234, 178] width 118 height 7
type input "ציוד מגן אישי יעודי"
type input "עצור או בטל את מקור הסיכון"
type input "שמור מרחק"
type input "נקה את האזור לפני העבודה"
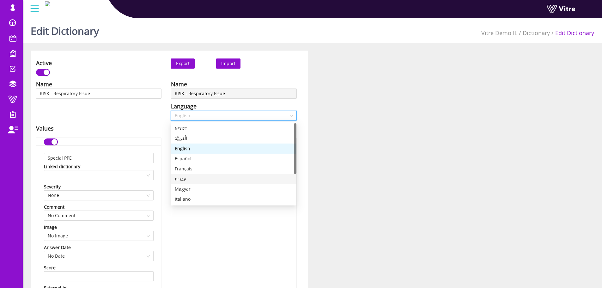
type input "וודא שיש איוורור מספק"
type input "אחר"
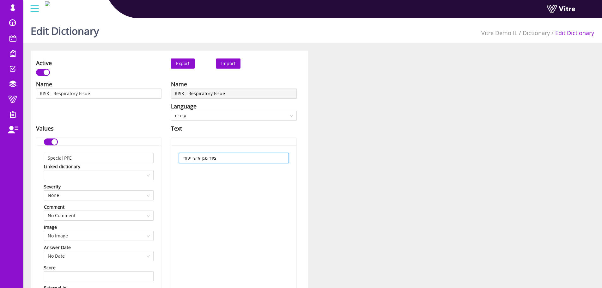
click at [213, 159] on input "ציוד מגן אישי יעודי" at bounding box center [234, 158] width 110 height 10
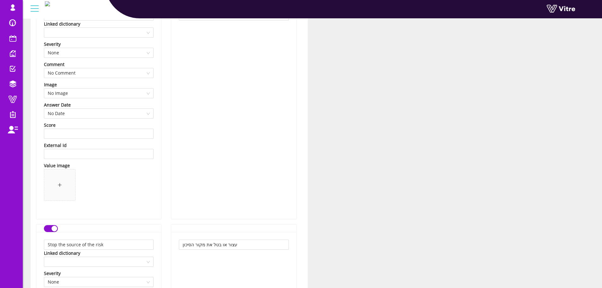
scroll to position [316, 0]
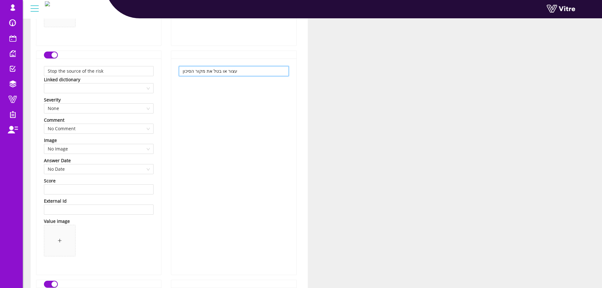
click at [222, 69] on input "עצור או בטל את מקור הסיכון" at bounding box center [234, 71] width 110 height 10
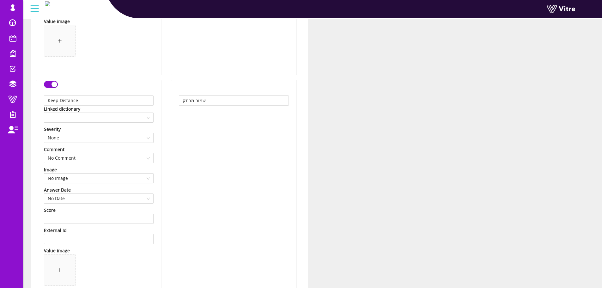
scroll to position [506, 0]
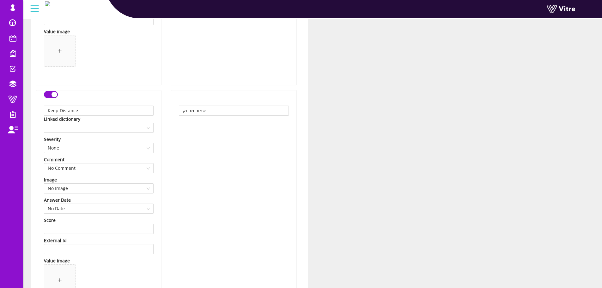
click at [201, 105] on div "שמור מרחק" at bounding box center [233, 206] width 125 height 216
click at [199, 111] on input "שמור מרחק" at bounding box center [234, 111] width 110 height 10
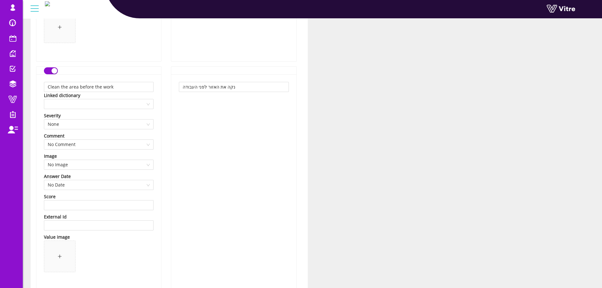
click at [236, 80] on div "נקה את האזור לפני העבודה" at bounding box center [233, 182] width 125 height 216
click at [234, 88] on input "נקה את האזור לפני העבודה" at bounding box center [234, 87] width 110 height 10
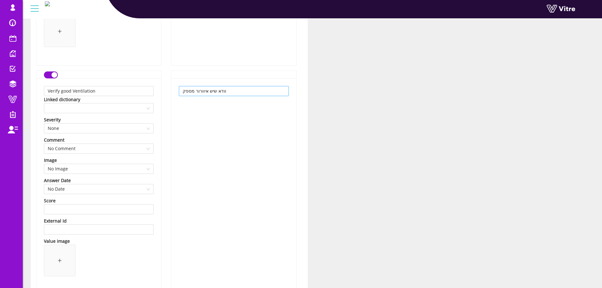
scroll to position [980, 0]
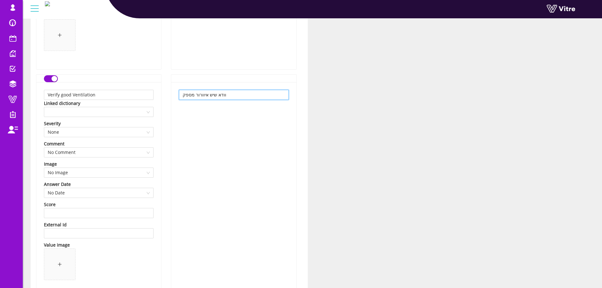
click at [218, 94] on input "וודא שיש איוורור מספק" at bounding box center [234, 95] width 110 height 10
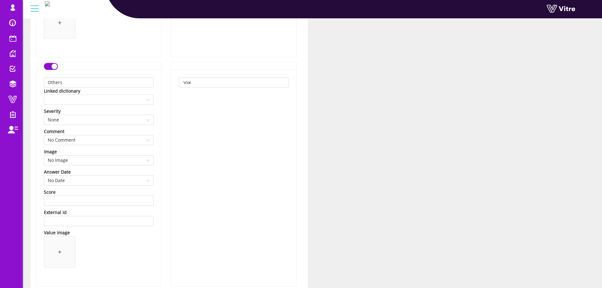
scroll to position [1201, 0]
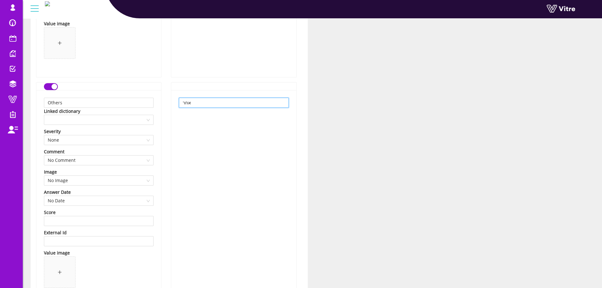
click at [215, 99] on input "אחר" at bounding box center [234, 103] width 110 height 10
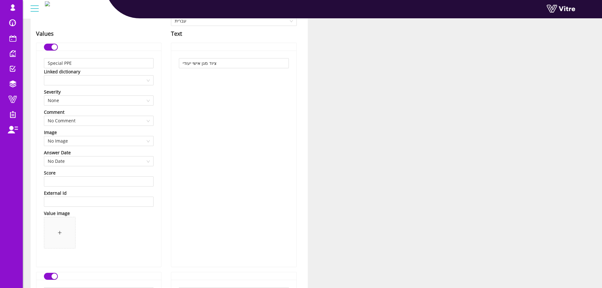
scroll to position [0, 0]
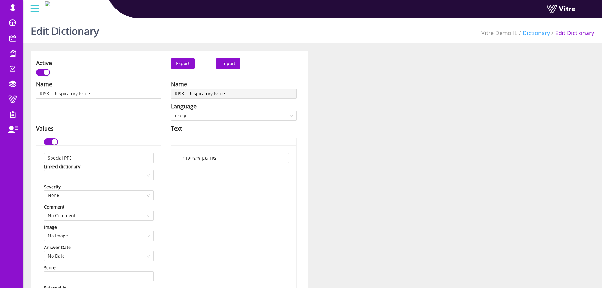
click at [545, 34] on link "Dictionary" at bounding box center [536, 33] width 27 height 8
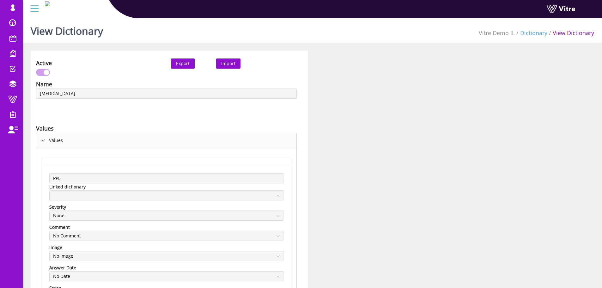
click at [535, 34] on link "Dictionary" at bounding box center [533, 33] width 27 height 8
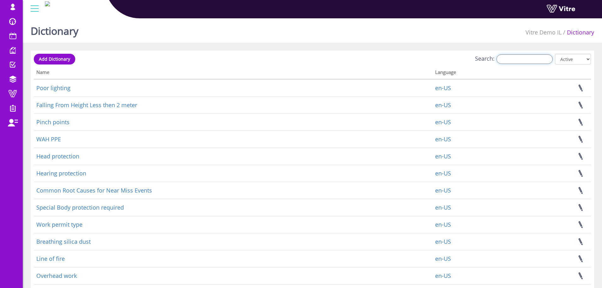
click at [532, 57] on input "Search:" at bounding box center [525, 58] width 56 height 9
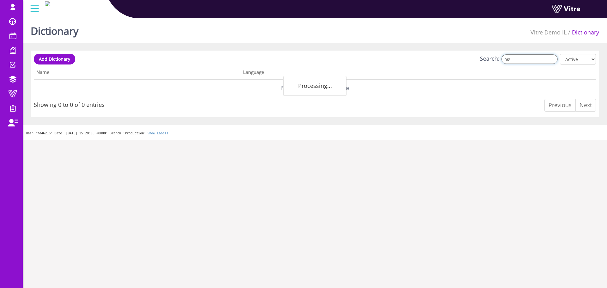
type input "ש"
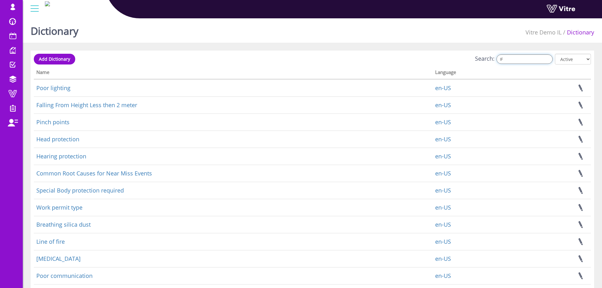
type input "I"
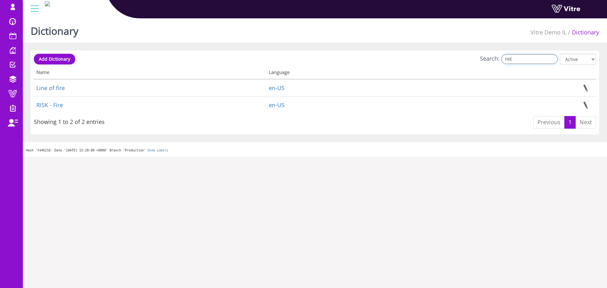
type input "FIRE"
click at [34, 121] on div "Showing 1 to 2 of 2 entries" at bounding box center [69, 120] width 71 height 11
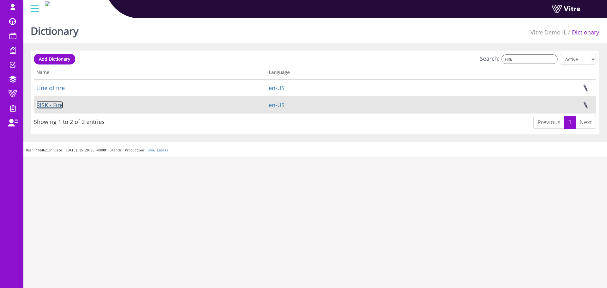
click at [46, 107] on link "RISK - Fire" at bounding box center [49, 105] width 27 height 8
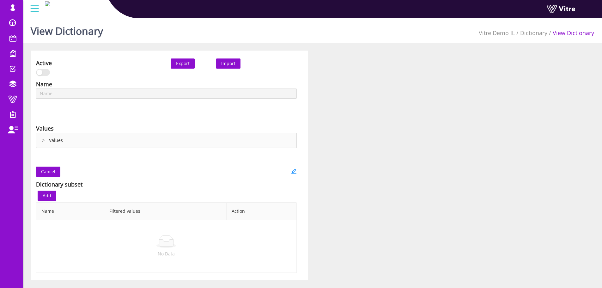
type input "RISK - Fire"
click at [294, 175] on link at bounding box center [294, 172] width 6 height 10
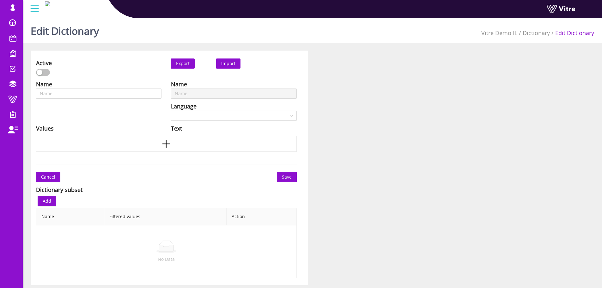
type input "RISK - Fire"
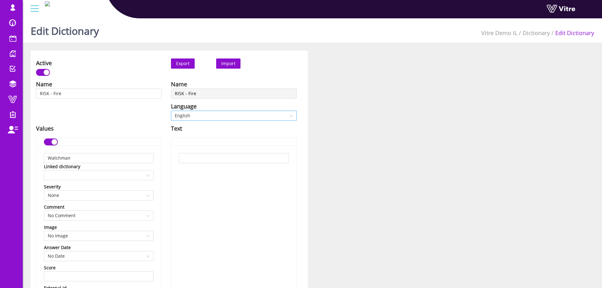
drag, startPoint x: 211, startPoint y: 109, endPoint x: 214, endPoint y: 112, distance: 3.8
click at [212, 109] on div "Language" at bounding box center [234, 106] width 126 height 9
click at [215, 112] on span "English" at bounding box center [234, 115] width 118 height 9
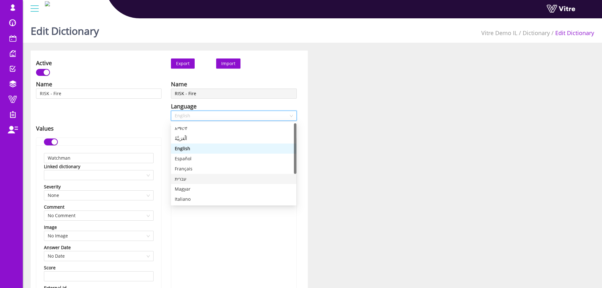
click at [194, 176] on div "עברית" at bounding box center [234, 178] width 118 height 7
type input "מנה צופה"
type input "הסר חומרים דליקים מהאזור"
type input "קרר את האזור"
type input "בודד את האזור המסוכן"
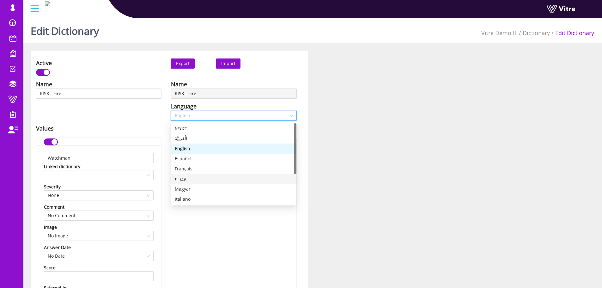
type input "השתמש בכלים מיוחדים"
type input "אחר"
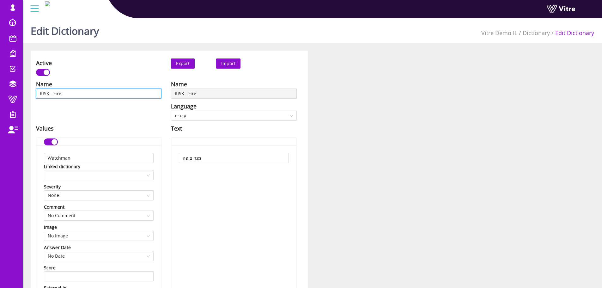
click at [122, 92] on input "RISK - Fire" at bounding box center [99, 94] width 126 height 10
click at [188, 156] on input "מנה צופה" at bounding box center [234, 158] width 110 height 10
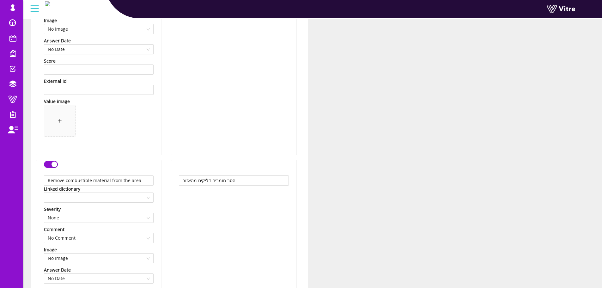
scroll to position [221, 0]
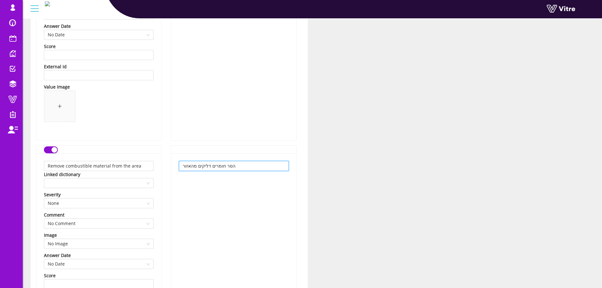
click at [211, 167] on input "הסר חומרים דליקים מהאזור" at bounding box center [234, 166] width 110 height 10
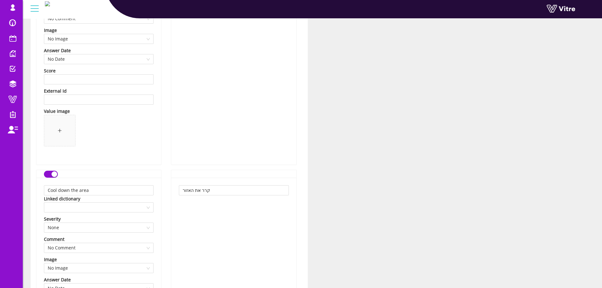
scroll to position [474, 0]
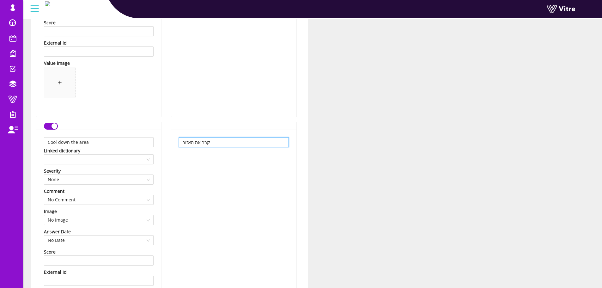
click at [184, 142] on input "קרר את האזור" at bounding box center [234, 142] width 110 height 10
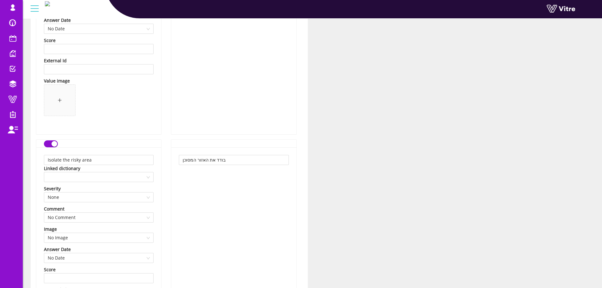
scroll to position [695, 0]
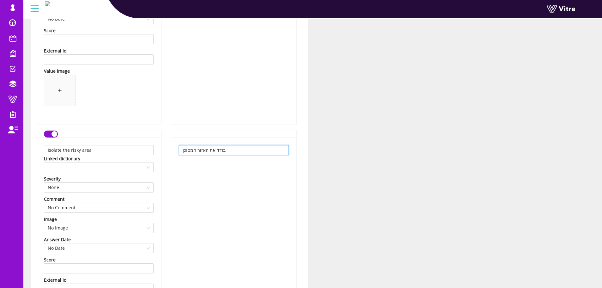
click at [213, 150] on input "בודד את האזור המסוכן" at bounding box center [234, 150] width 110 height 10
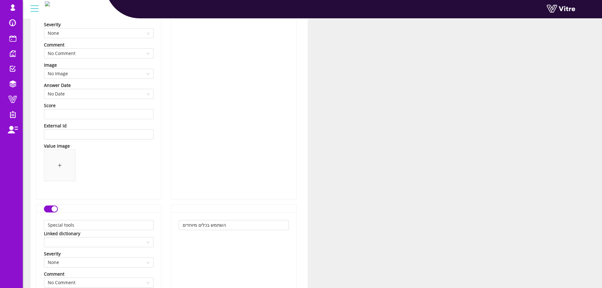
scroll to position [885, 0]
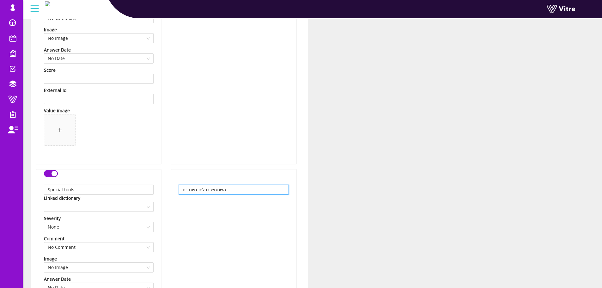
click at [205, 190] on input "השתמש בכלים מיוחדים" at bounding box center [234, 190] width 110 height 10
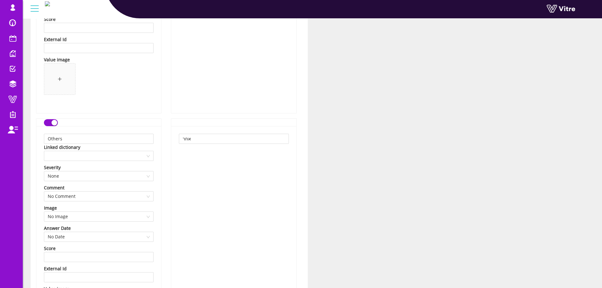
scroll to position [1201, 0]
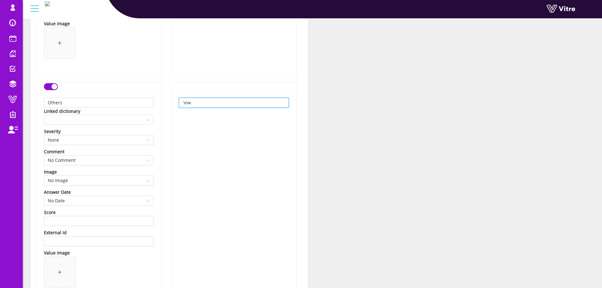
click at [208, 98] on input "אחר" at bounding box center [234, 103] width 110 height 10
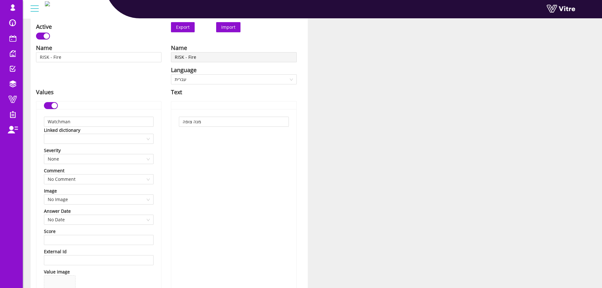
scroll to position [0, 0]
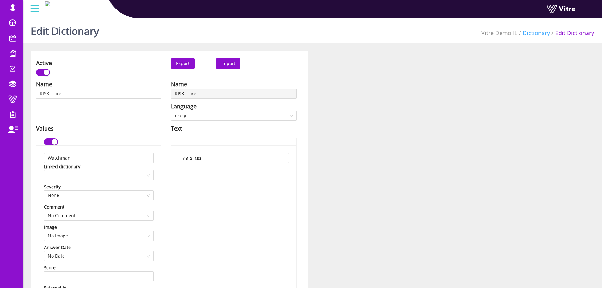
click at [537, 32] on link "Dictionary" at bounding box center [536, 33] width 27 height 8
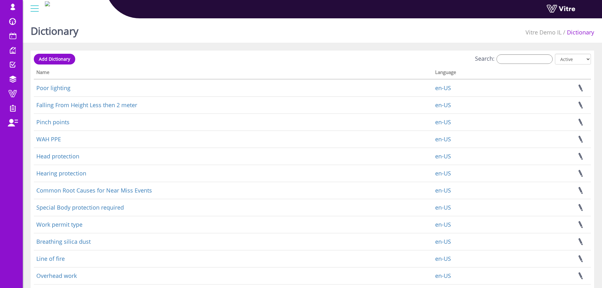
click at [512, 64] on div "Search: All Active Not Active" at bounding box center [312, 60] width 557 height 12
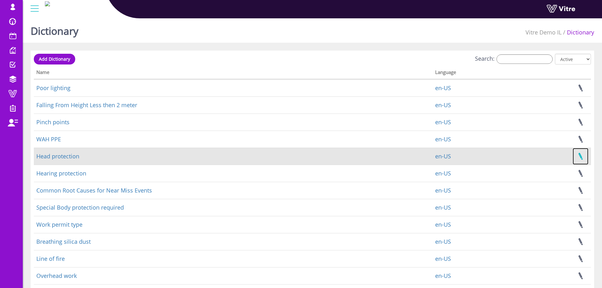
click at [580, 156] on link at bounding box center [581, 156] width 16 height 17
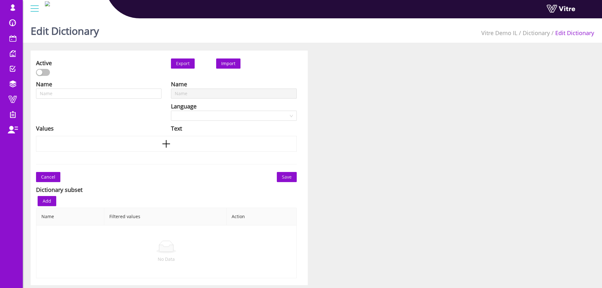
type input "Head protection"
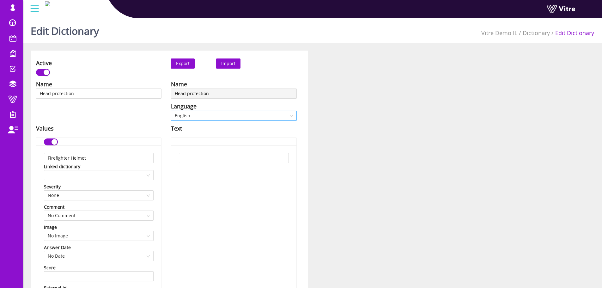
click at [205, 117] on span "English" at bounding box center [234, 115] width 118 height 9
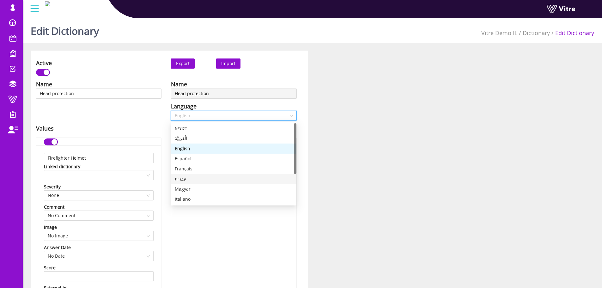
click at [196, 178] on div "עברית" at bounding box center [234, 178] width 118 height 7
type input "קסדת כבאים"
type input "קסדת מגן (סוג I)"
type input "קסדה עם מגן פנים"
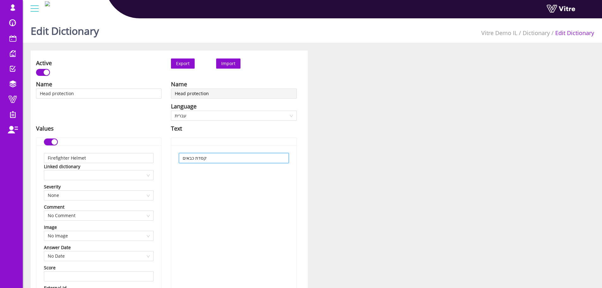
click at [201, 156] on input "קסדת כבאים" at bounding box center [234, 158] width 110 height 10
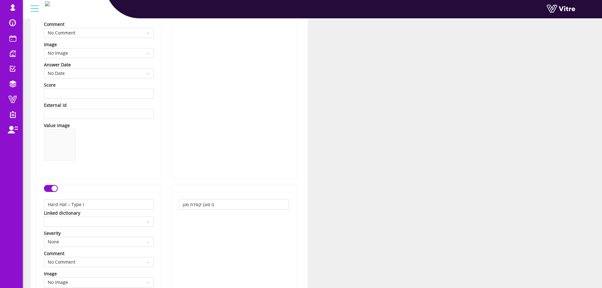
scroll to position [190, 0]
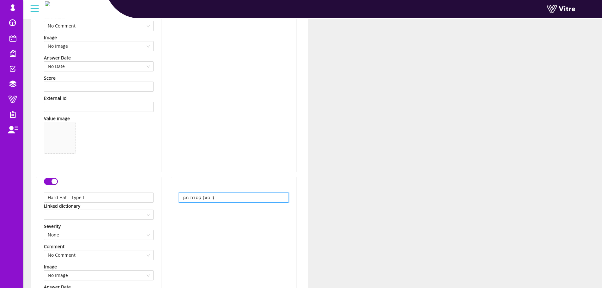
click at [214, 200] on input "קסדת מגן (סוג I)" at bounding box center [234, 198] width 110 height 10
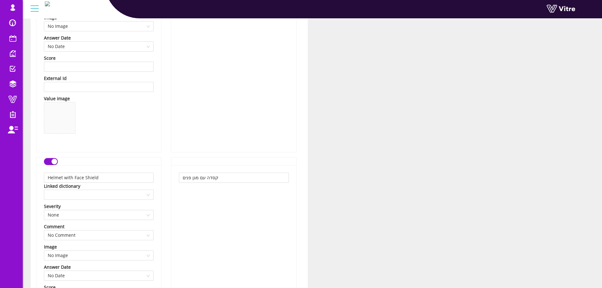
scroll to position [443, 0]
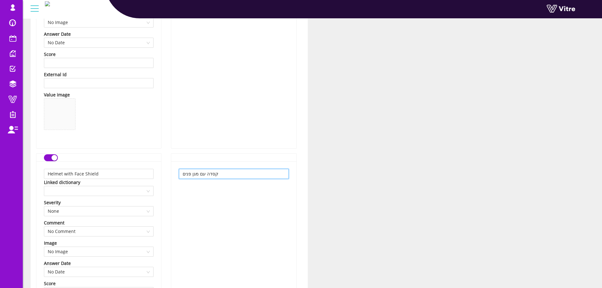
click at [207, 173] on input "קסדה עם מגן פנים" at bounding box center [234, 174] width 110 height 10
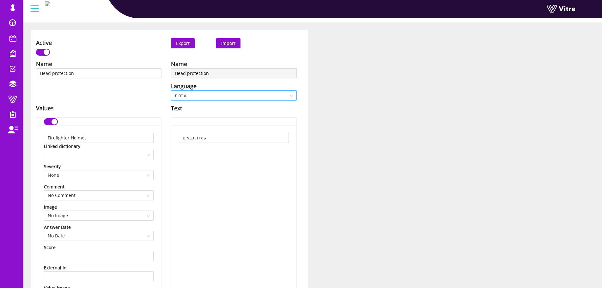
scroll to position [0, 0]
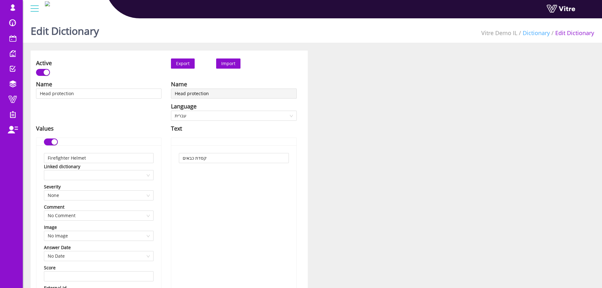
click at [544, 35] on link "Dictionary" at bounding box center [536, 33] width 27 height 8
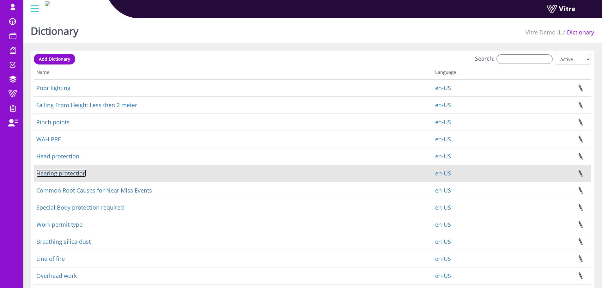
click at [71, 172] on link "Hearing protection" at bounding box center [61, 173] width 50 height 8
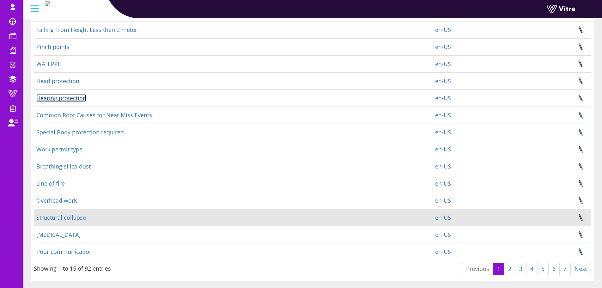
scroll to position [91, 0]
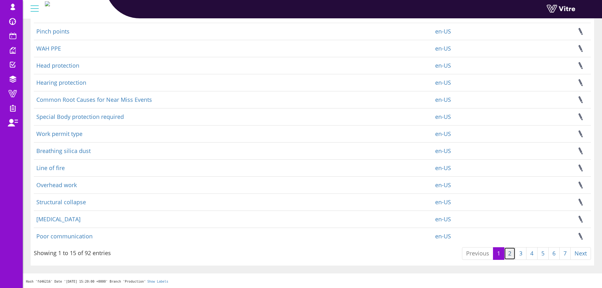
click at [510, 252] on link "2" at bounding box center [509, 253] width 11 height 13
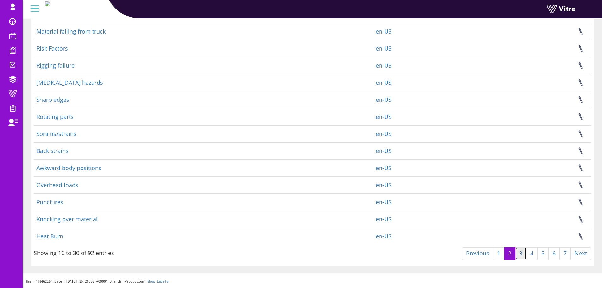
click at [523, 256] on link "3" at bounding box center [520, 253] width 11 height 13
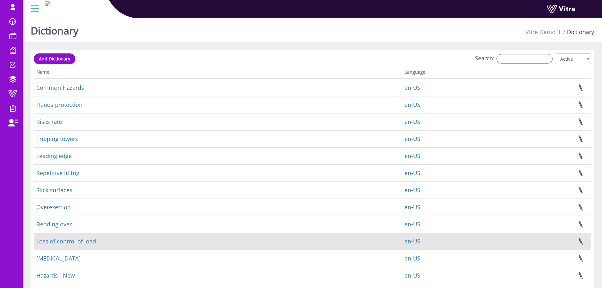
scroll to position [0, 0]
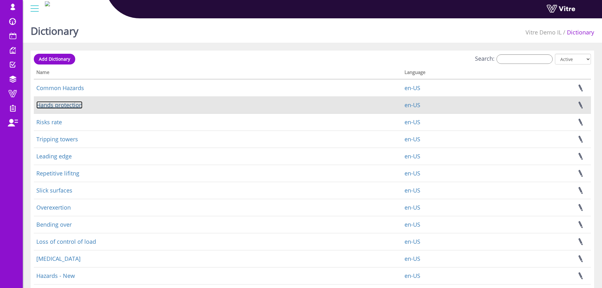
click at [52, 101] on link "Hands protection" at bounding box center [59, 105] width 46 height 8
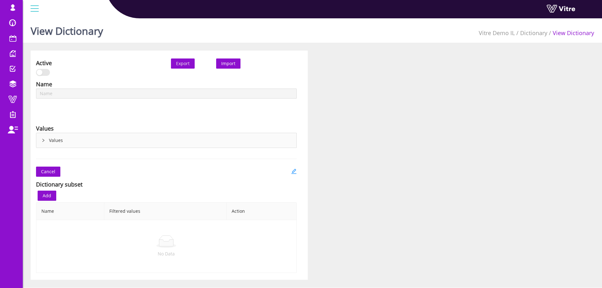
type input "Hearing protection"
click at [215, 116] on div "Name Hearing protection Language English Values Values" at bounding box center [166, 116] width 270 height 72
click at [292, 172] on icon "edit" at bounding box center [294, 171] width 6 height 6
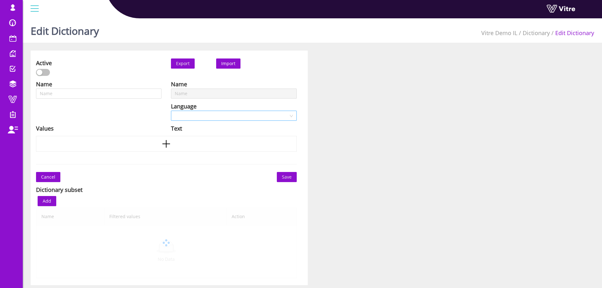
click at [211, 117] on input "search" at bounding box center [231, 115] width 113 height 9
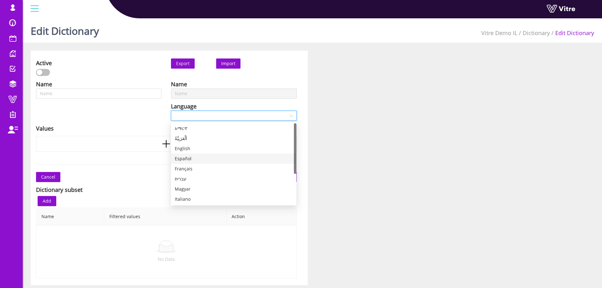
type input "Hearing protection"
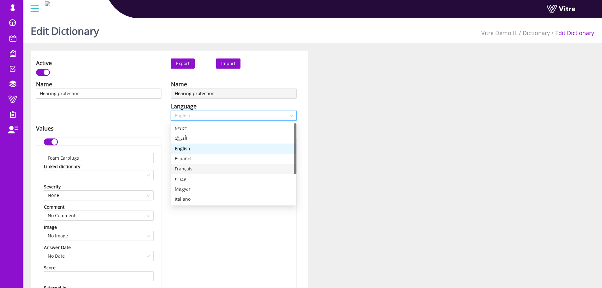
click at [193, 175] on div "עברית" at bounding box center [234, 179] width 126 height 10
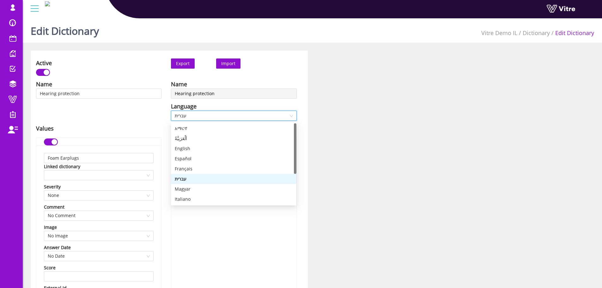
type input "אטמי אוזניים ספוגיים"
type input "מגני אוזניים"
type input "מגני אוזניים אלקטרוניים"
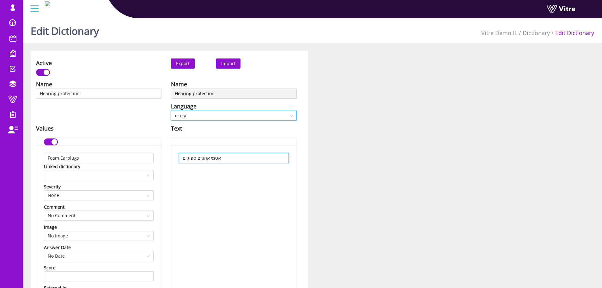
click at [217, 161] on input "אטמי אוזניים ספוגיים" at bounding box center [234, 158] width 110 height 10
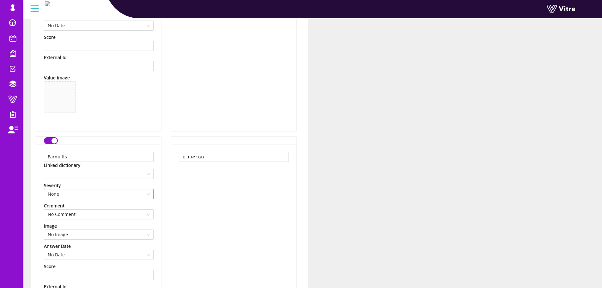
scroll to position [253, 0]
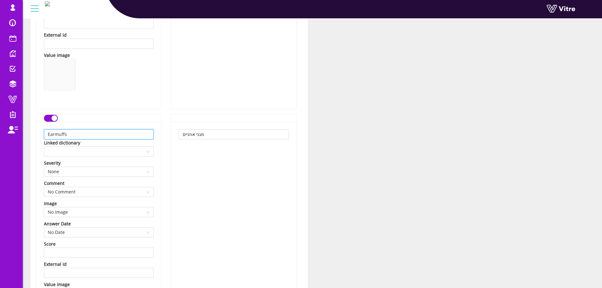
click at [95, 133] on input "Earmuffs" at bounding box center [99, 134] width 110 height 10
click at [216, 130] on input "מגני אוזניים" at bounding box center [234, 134] width 110 height 10
click at [216, 135] on input "מגני אוזניים" at bounding box center [234, 134] width 110 height 10
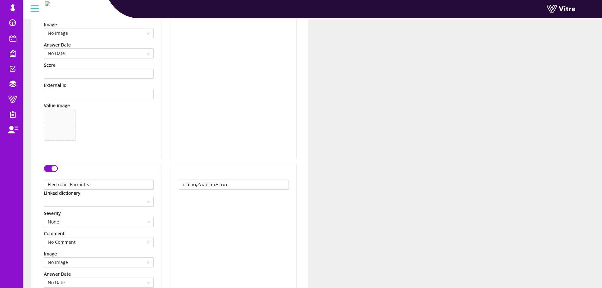
scroll to position [443, 0]
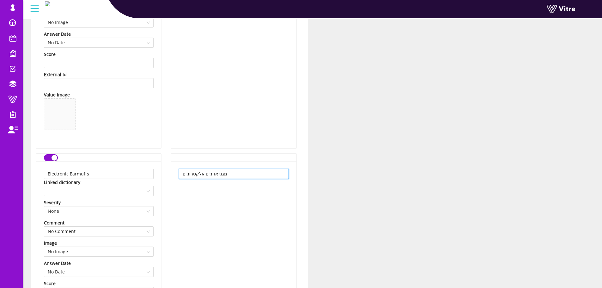
click at [186, 179] on input "מגני אוזניים אלקטרוניים" at bounding box center [234, 174] width 110 height 10
click at [190, 176] on input "מגני אוזניים אלקטרוניים" at bounding box center [234, 174] width 110 height 10
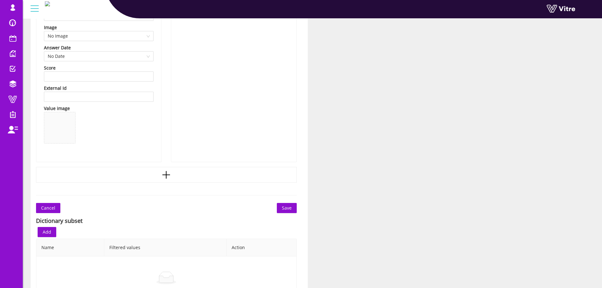
scroll to position [664, 0]
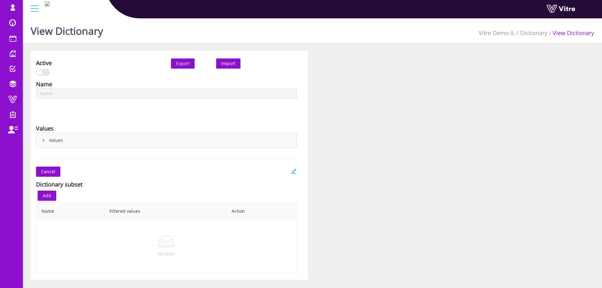
type input "Hands protection"
click at [291, 173] on icon "edit" at bounding box center [294, 171] width 6 height 6
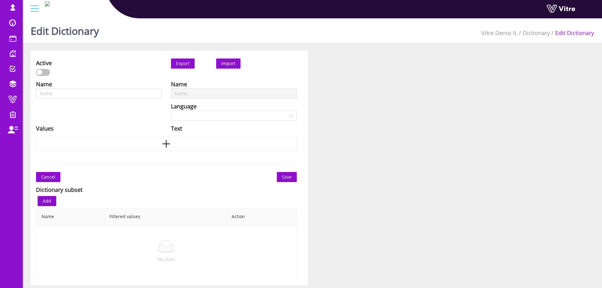
type input "Hands protection"
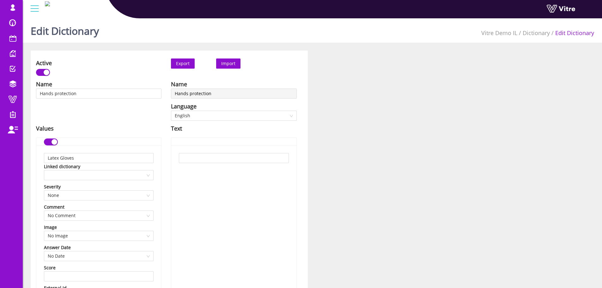
click at [213, 116] on span "English" at bounding box center [234, 115] width 118 height 9
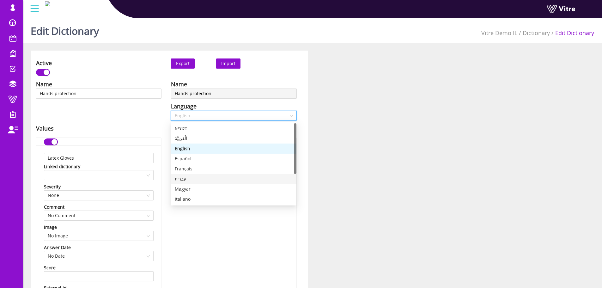
click at [194, 177] on div "עברית" at bounding box center [234, 178] width 118 height 7
type input "כפפות לטקס"
type input "כפפות ויניל"
type input "כפפות עמידות בחום"
type input "כפפות מבודדות חשמל"
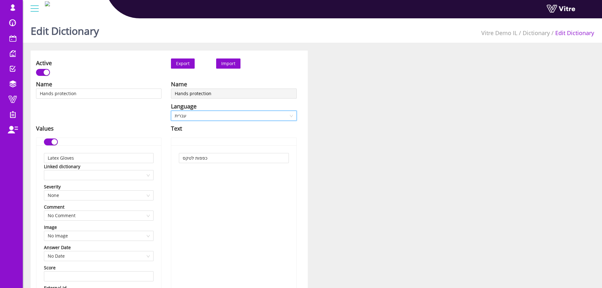
click at [238, 159] on input "כפפות לטקס" at bounding box center [234, 158] width 110 height 10
click at [198, 161] on input "כפפות לטקס" at bounding box center [234, 158] width 110 height 10
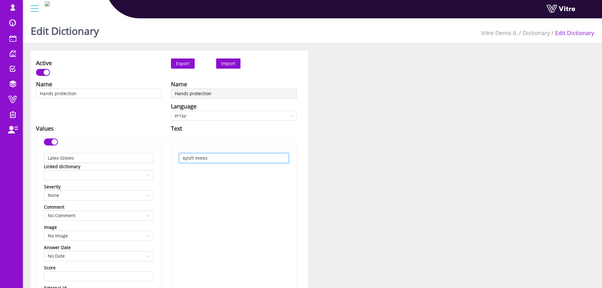
click at [198, 161] on input "כפפות לטקס" at bounding box center [234, 158] width 110 height 10
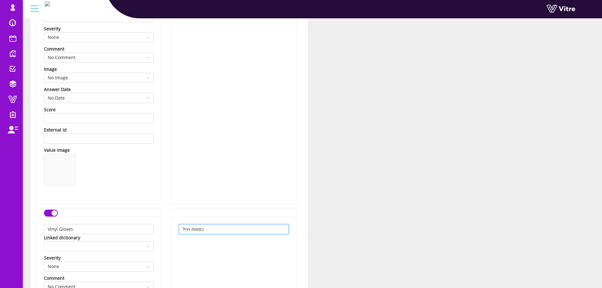
click at [202, 225] on input "כפפות ויניל" at bounding box center [234, 229] width 110 height 10
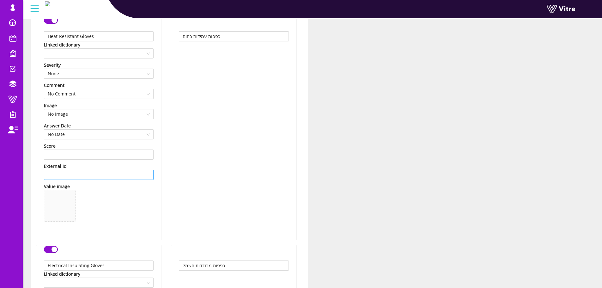
scroll to position [569, 0]
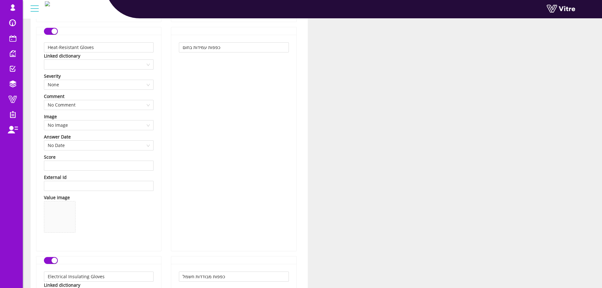
click at [237, 55] on div "כפפות עמידות בחום" at bounding box center [233, 143] width 125 height 216
click at [235, 48] on input "כפפות עמידות בחום" at bounding box center [234, 47] width 110 height 10
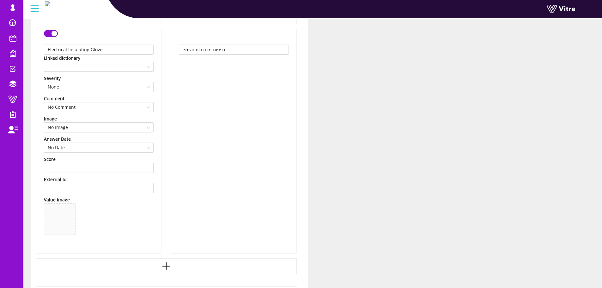
scroll to position [759, 0]
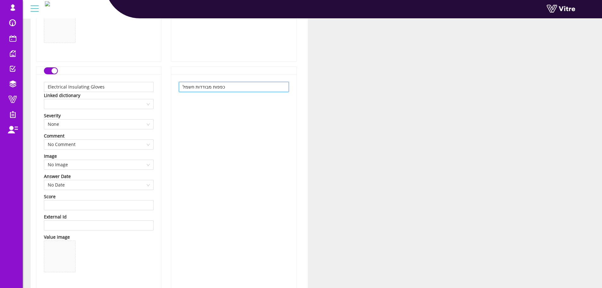
click at [226, 90] on input "כפפות מבודדות חשמל" at bounding box center [234, 87] width 110 height 10
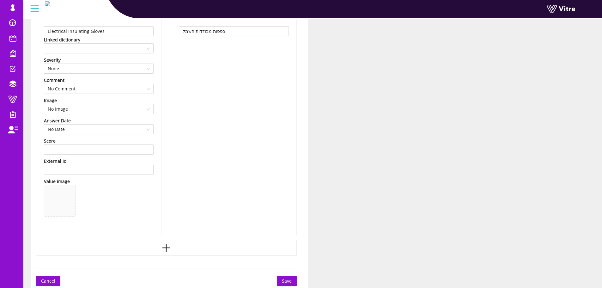
scroll to position [939, 0]
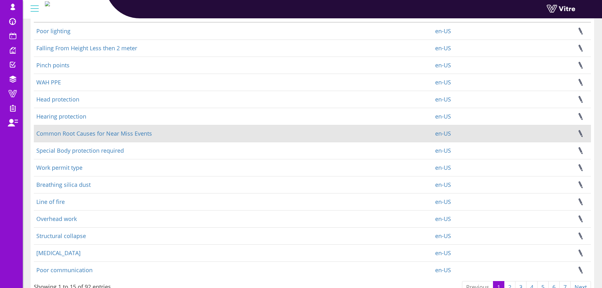
scroll to position [91, 0]
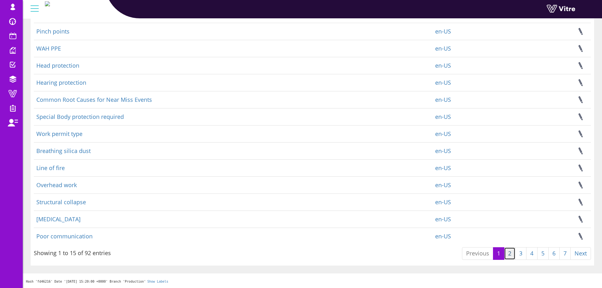
drag, startPoint x: 512, startPoint y: 252, endPoint x: 507, endPoint y: 250, distance: 5.5
click at [512, 252] on link "2" at bounding box center [509, 253] width 11 height 13
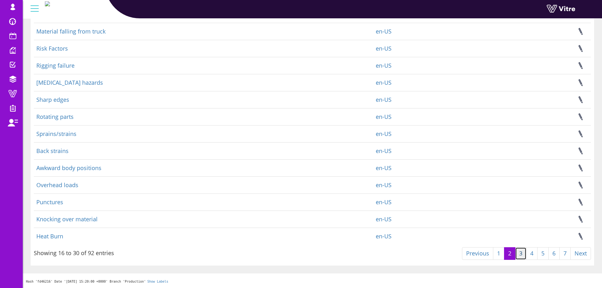
click at [522, 256] on link "3" at bounding box center [520, 253] width 11 height 13
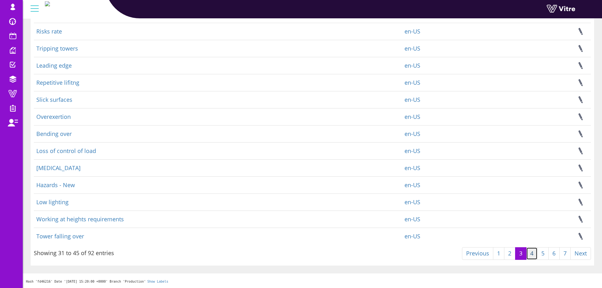
click at [533, 254] on link "4" at bounding box center [531, 253] width 11 height 13
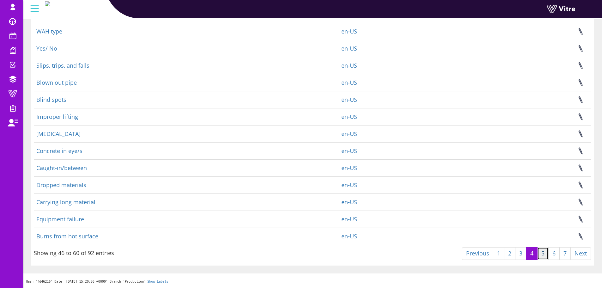
click at [539, 252] on link "5" at bounding box center [542, 253] width 11 height 13
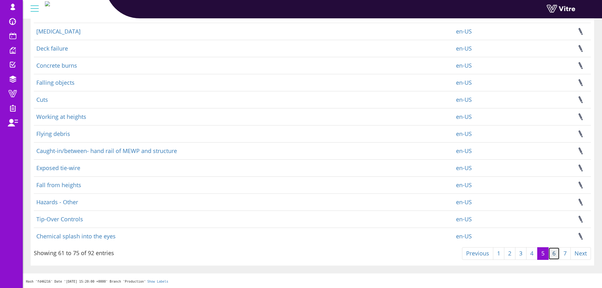
click at [555, 251] on link "6" at bounding box center [553, 253] width 11 height 13
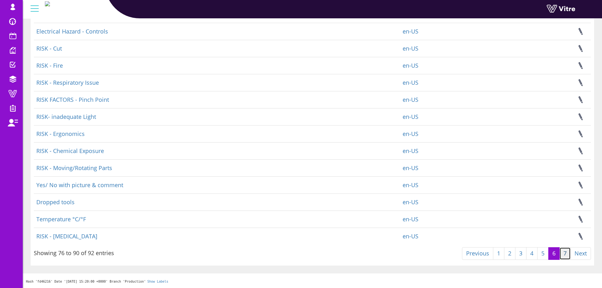
click at [565, 250] on link "7" at bounding box center [565, 253] width 11 height 13
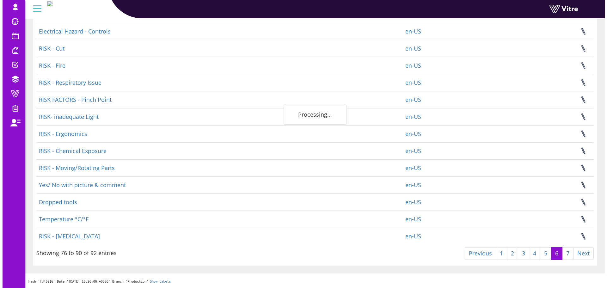
scroll to position [0, 0]
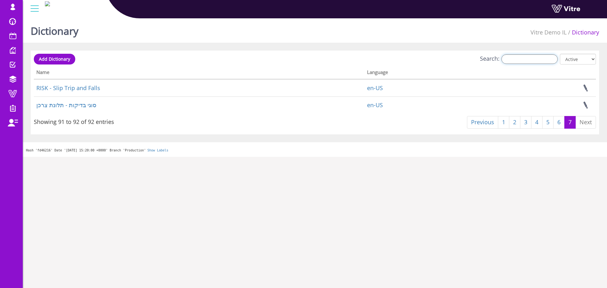
click at [535, 63] on input "Search:" at bounding box center [529, 58] width 56 height 9
type input "פ"
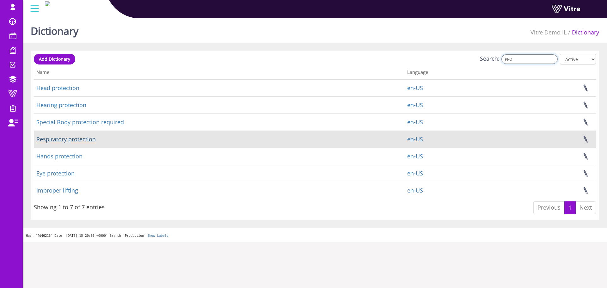
type input "PRO"
click at [89, 136] on link "Respiratory protection" at bounding box center [65, 139] width 59 height 8
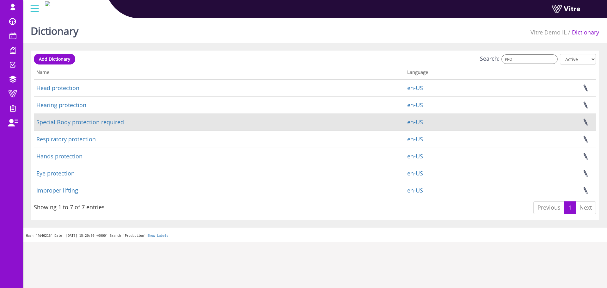
click at [86, 127] on td "Special Body protection required" at bounding box center [219, 121] width 371 height 17
click at [85, 120] on link "Special Body protection required" at bounding box center [80, 122] width 88 height 8
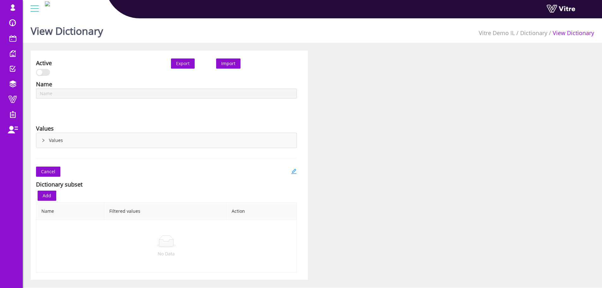
type input "Respiratory protection"
click at [293, 171] on icon "edit" at bounding box center [293, 171] width 5 height 5
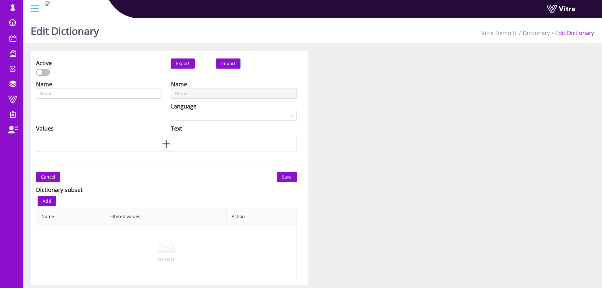
type input "Respiratory protection"
